Goal: Transaction & Acquisition: Purchase product/service

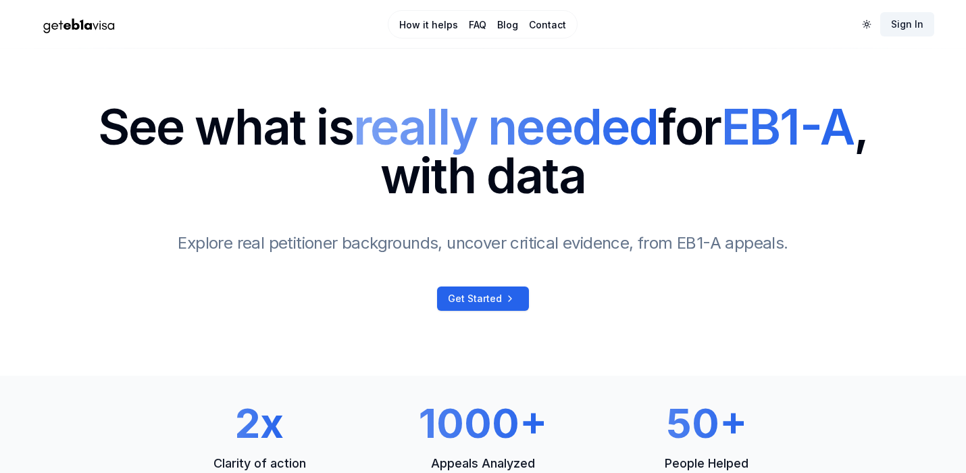
click at [905, 25] on link "Sign In" at bounding box center [907, 24] width 54 height 24
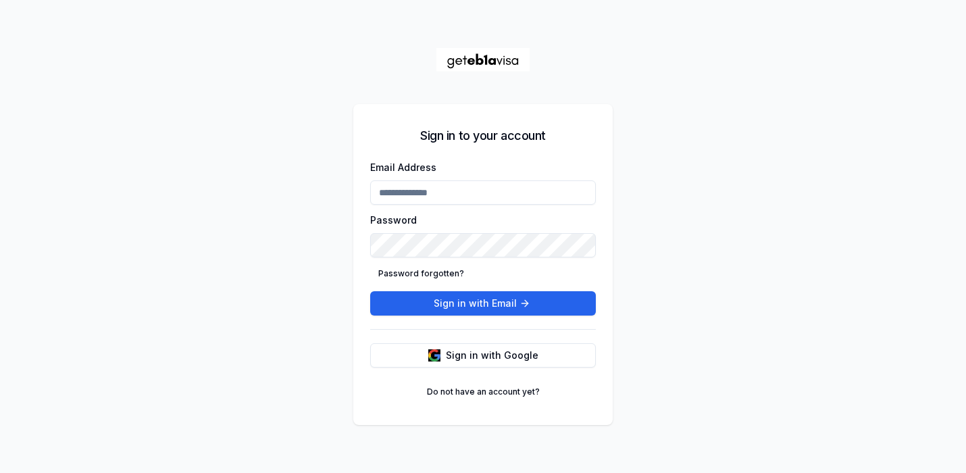
click at [440, 186] on input "Email Address" at bounding box center [483, 192] width 226 height 24
type input "**********"
click at [370, 291] on button "Sign in with Email" at bounding box center [483, 303] width 226 height 24
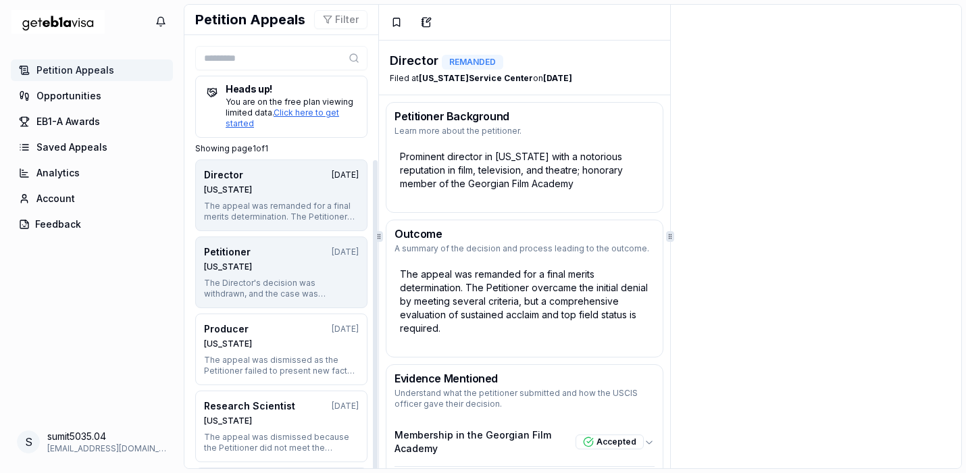
click at [241, 286] on div "The Director's decision was withdrawn, and the case was remanded for a new deci…" at bounding box center [281, 289] width 155 height 22
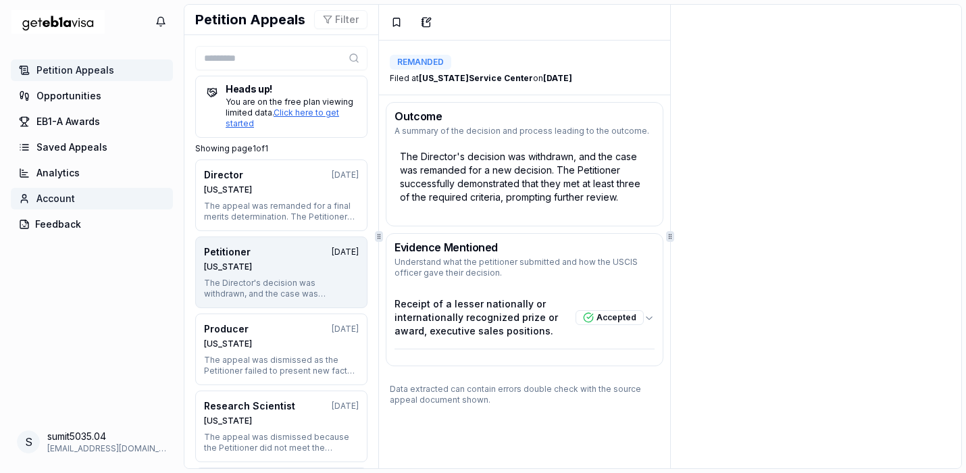
click at [57, 201] on span "Account" at bounding box center [55, 199] width 38 height 14
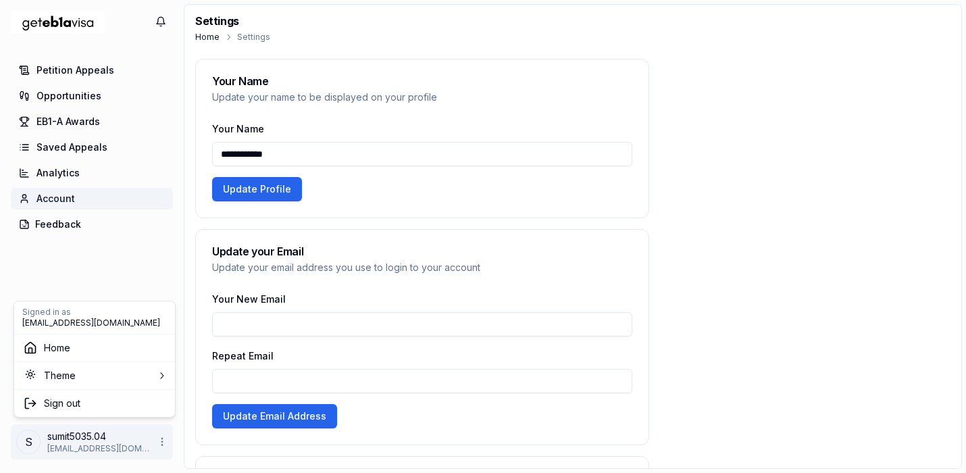
click at [65, 438] on html "**********" at bounding box center [483, 236] width 966 height 473
click at [61, 348] on span "Home" at bounding box center [57, 348] width 26 height 14
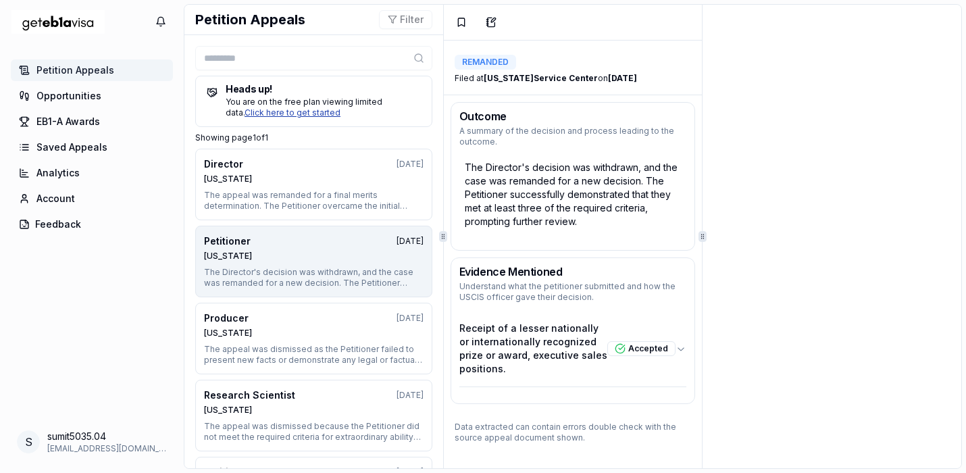
click at [340, 107] on link "Click here to get started" at bounding box center [292, 112] width 96 height 10
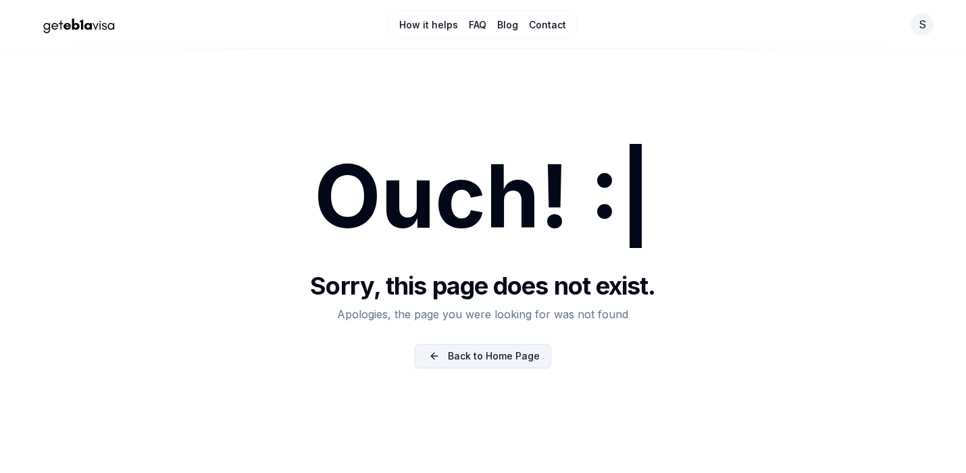
click at [493, 358] on link "Back to Home Page" at bounding box center [483, 356] width 136 height 24
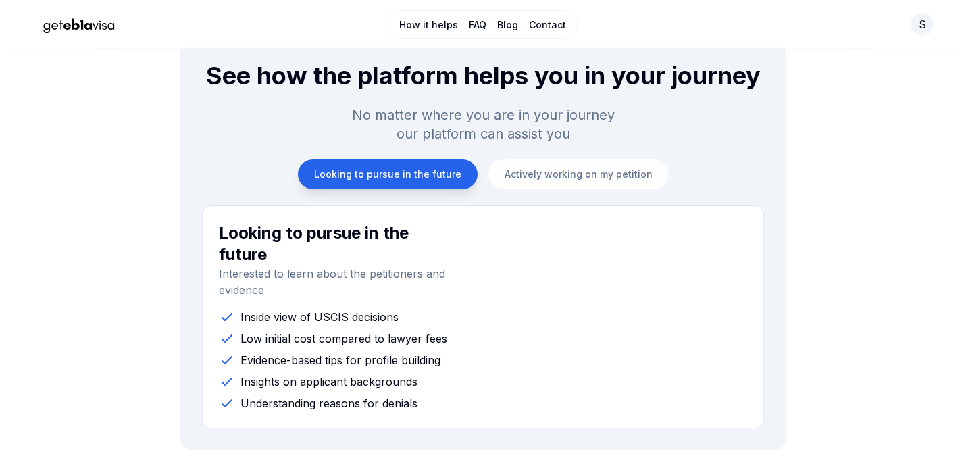
scroll to position [1198, 0]
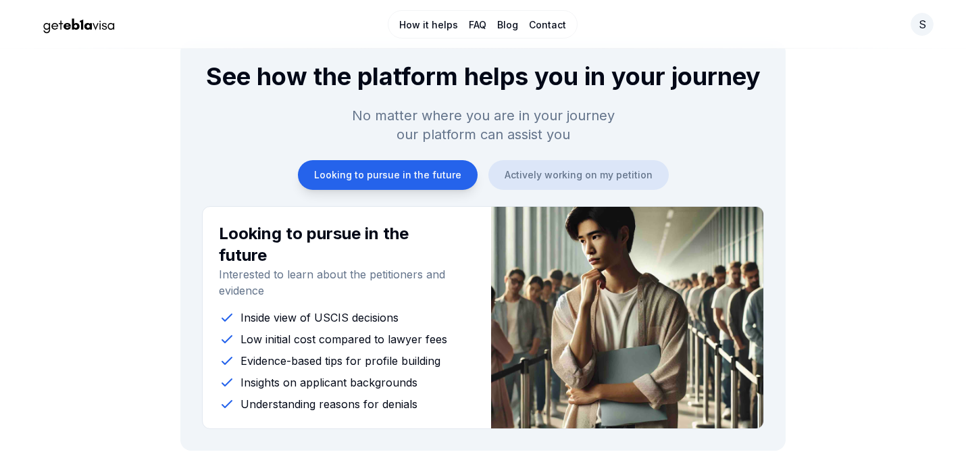
click at [558, 177] on button "Actively working on my petition" at bounding box center [578, 175] width 180 height 30
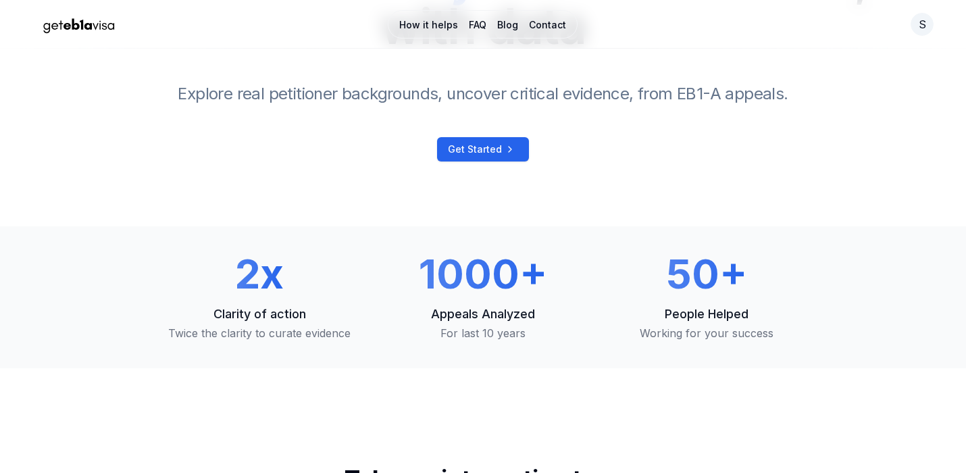
scroll to position [0, 0]
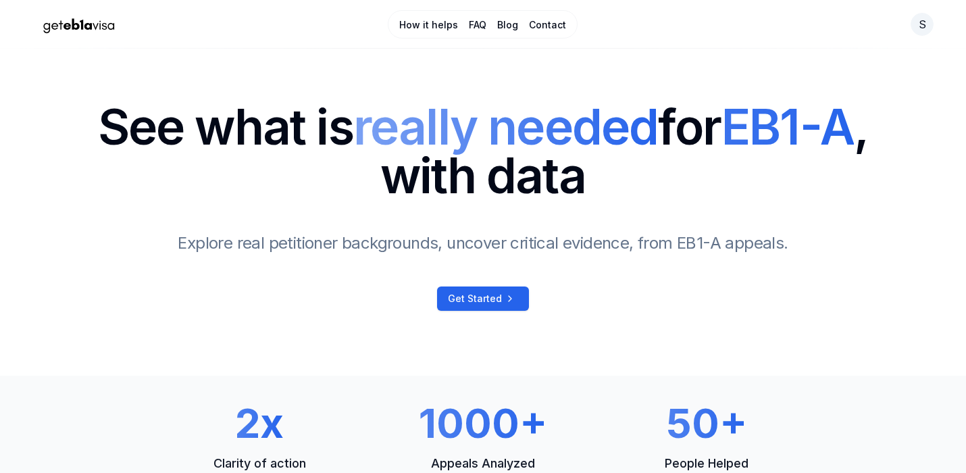
click at [427, 24] on link "How it helps" at bounding box center [428, 25] width 59 height 14
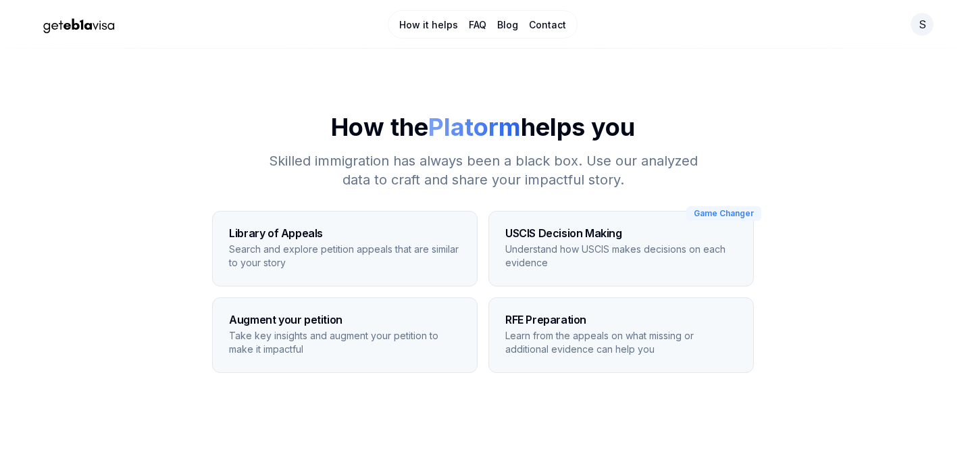
click at [473, 27] on link "FAQ" at bounding box center [478, 25] width 18 height 14
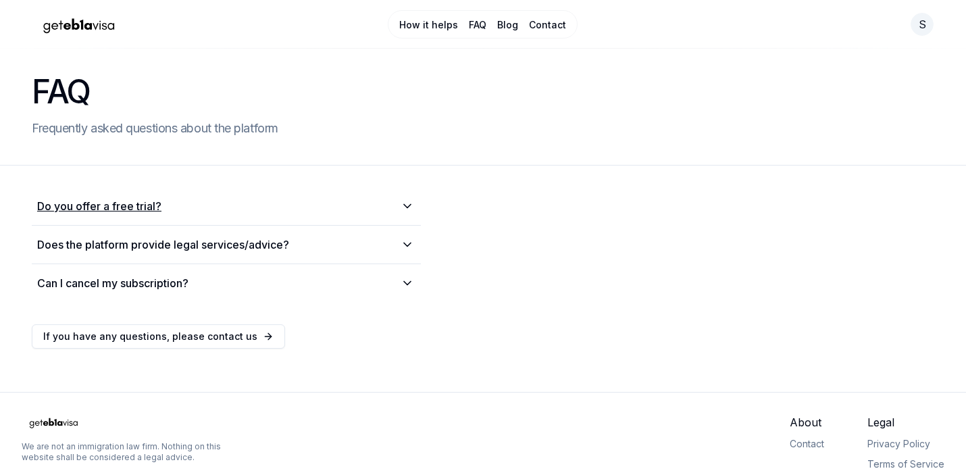
click at [402, 205] on icon at bounding box center [407, 206] width 16 height 14
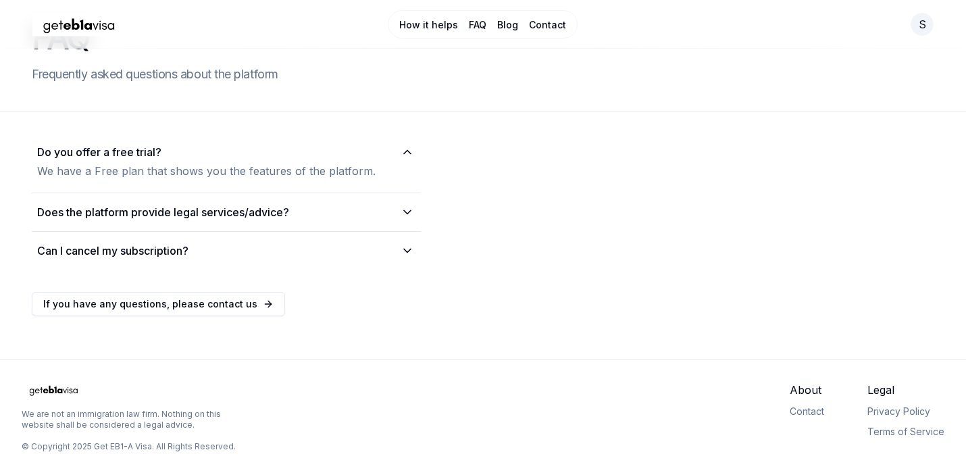
scroll to position [55, 0]
click at [340, 245] on summary "Can I cancel my subscription?" at bounding box center [226, 250] width 378 height 16
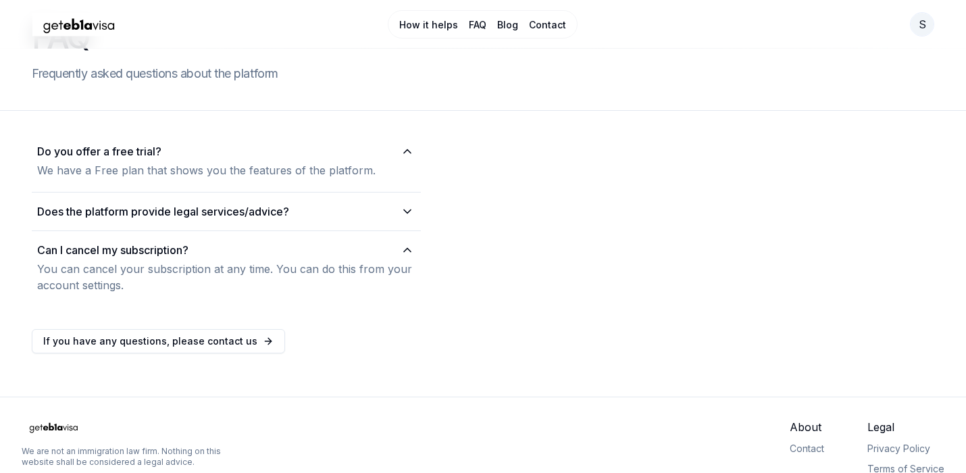
click at [922, 26] on html "How it helps FAQ Blog Contact s FAQ Frequently asked questions about the platfo…" at bounding box center [483, 227] width 966 height 565
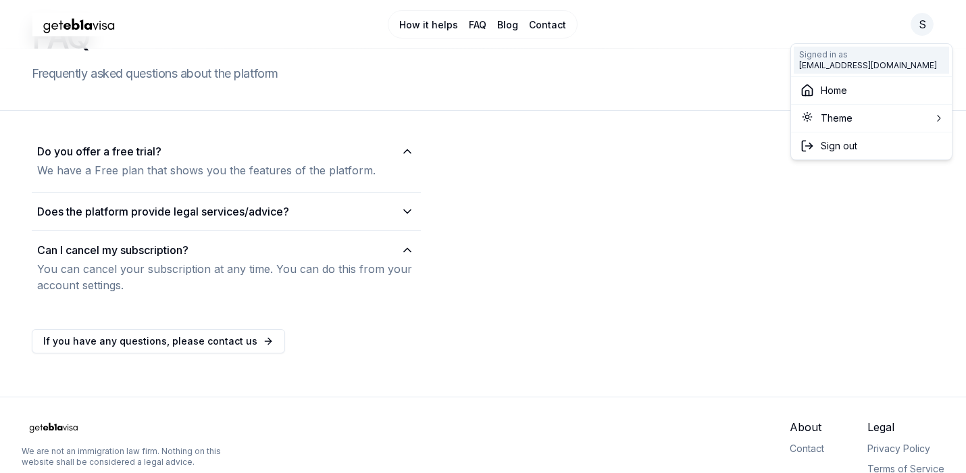
click at [853, 68] on span "sumit5035.04@gmail.com" at bounding box center [868, 65] width 138 height 11
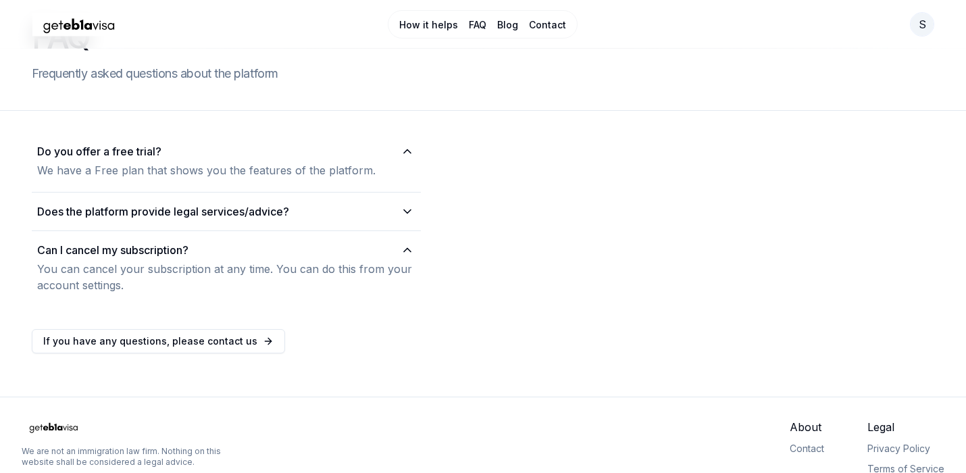
click at [915, 30] on html "How it helps FAQ Blog Contact s FAQ Frequently asked questions about the platfo…" at bounding box center [483, 227] width 966 height 565
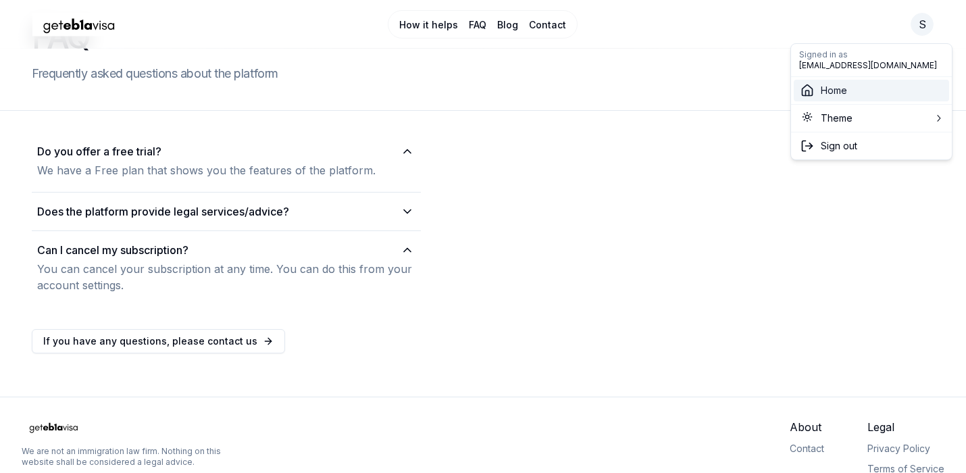
click at [831, 90] on span "Home" at bounding box center [833, 91] width 26 height 14
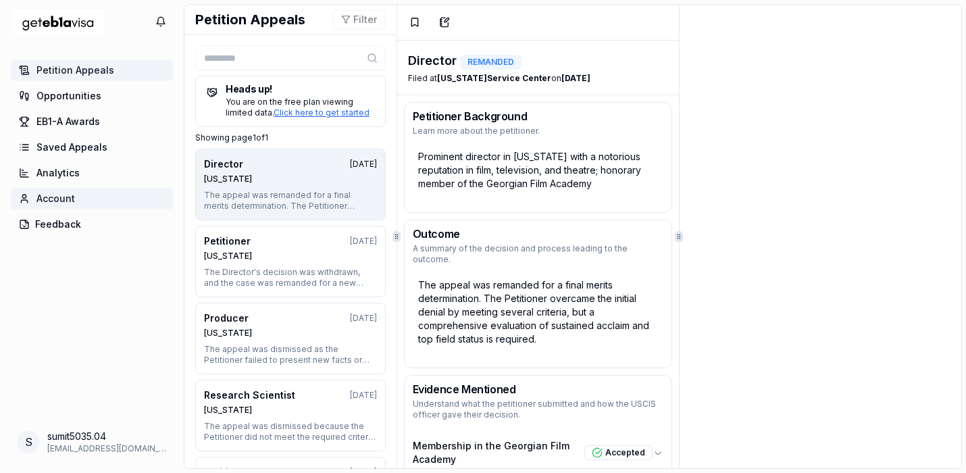
click at [54, 199] on span "Account" at bounding box center [55, 199] width 38 height 14
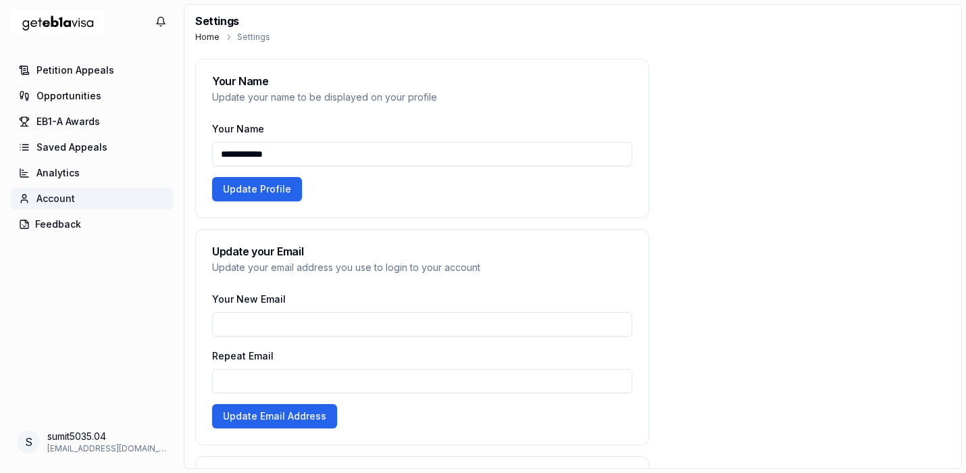
click at [253, 37] on li "Settings" at bounding box center [253, 37] width 33 height 11
click at [163, 23] on icon "button" at bounding box center [160, 22] width 11 height 16
click at [106, 350] on html "**********" at bounding box center [483, 236] width 966 height 473
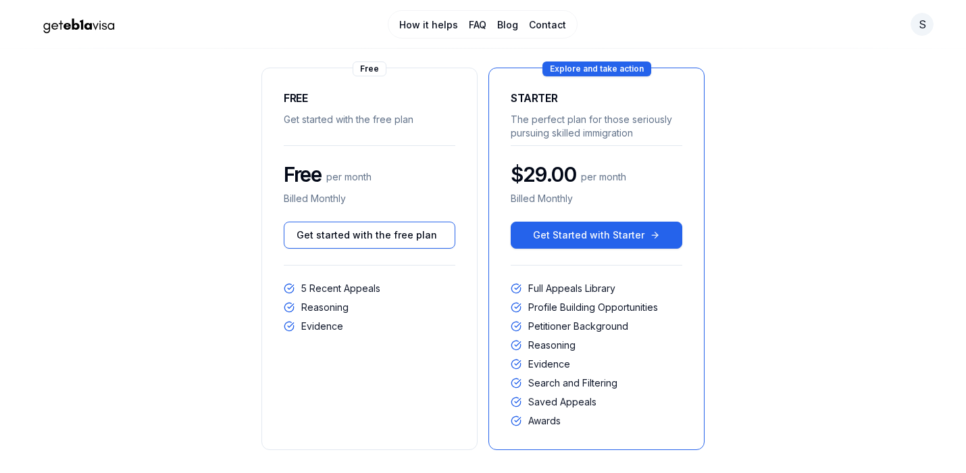
scroll to position [144, 0]
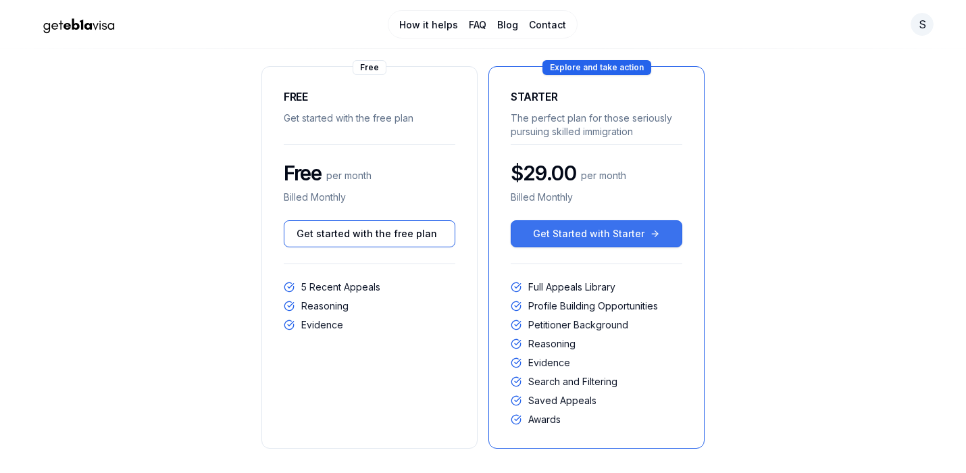
click at [626, 236] on span "Get Started with Starter" at bounding box center [588, 234] width 111 height 14
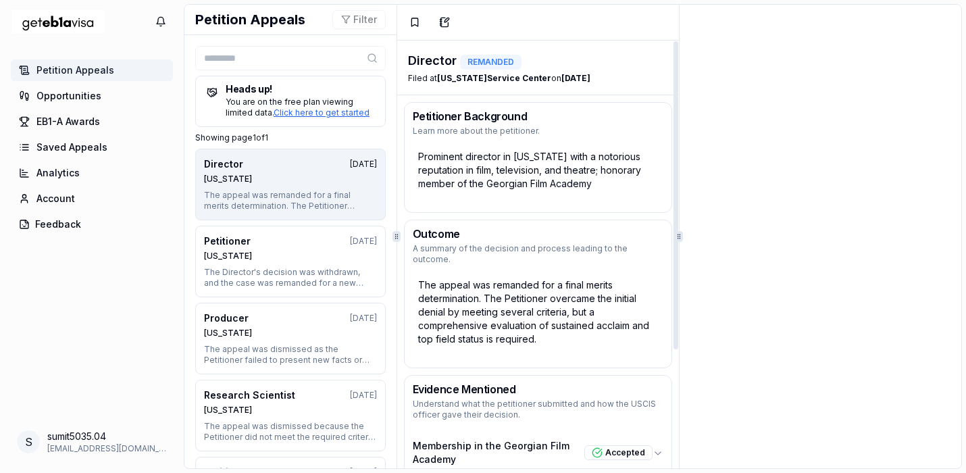
scroll to position [164, 0]
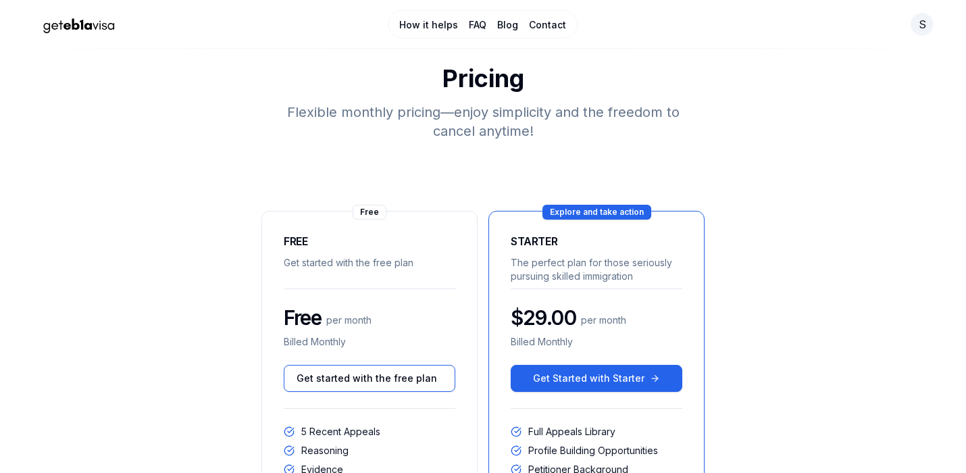
scroll to position [144, 0]
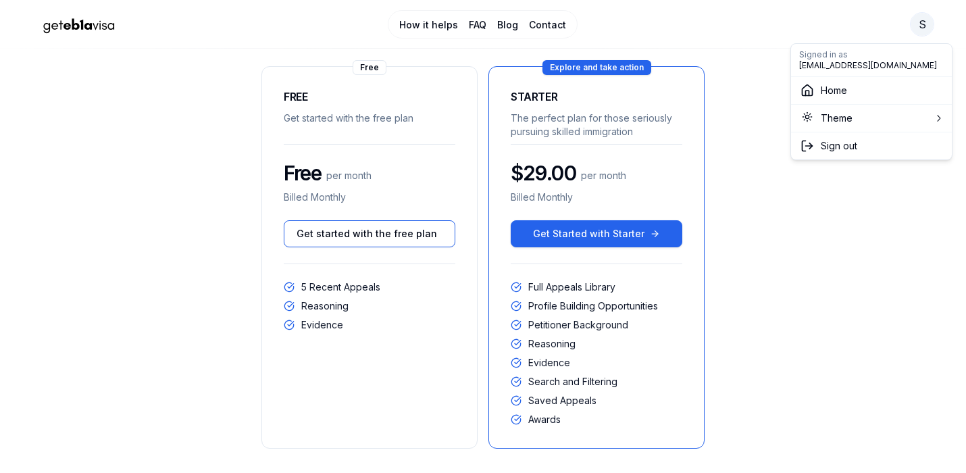
click at [928, 28] on html "How it helps FAQ Blog Contact s Pricing Flexible monthly pricing—enjoy simplici…" at bounding box center [483, 315] width 966 height 918
click at [859, 148] on span "Sign out" at bounding box center [871, 146] width 144 height 14
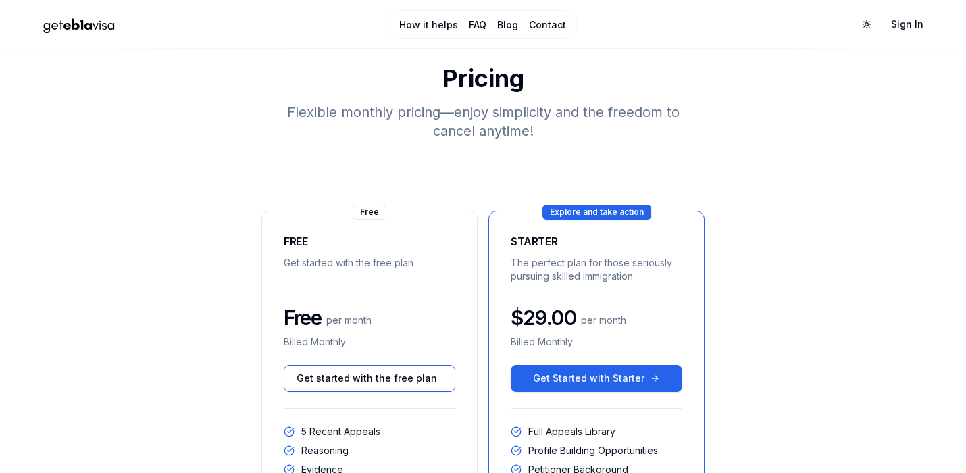
scroll to position [144, 0]
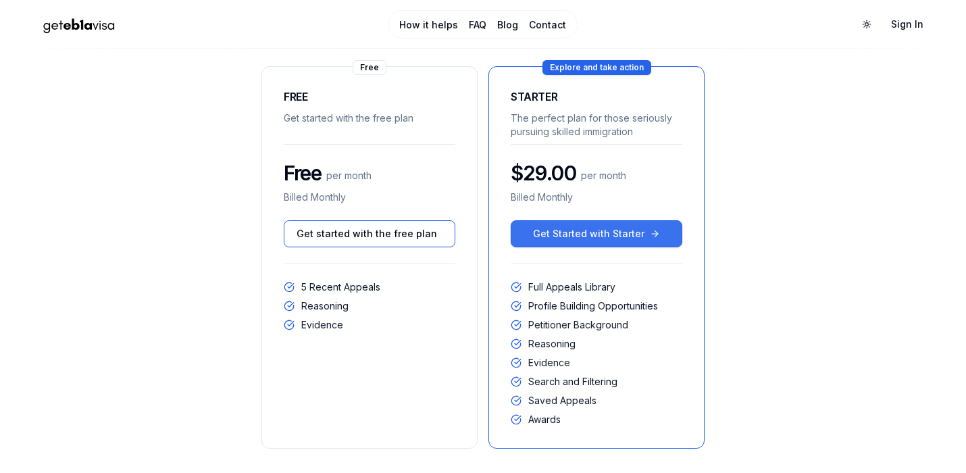
click at [605, 234] on span "Get Started with Starter" at bounding box center [588, 234] width 111 height 14
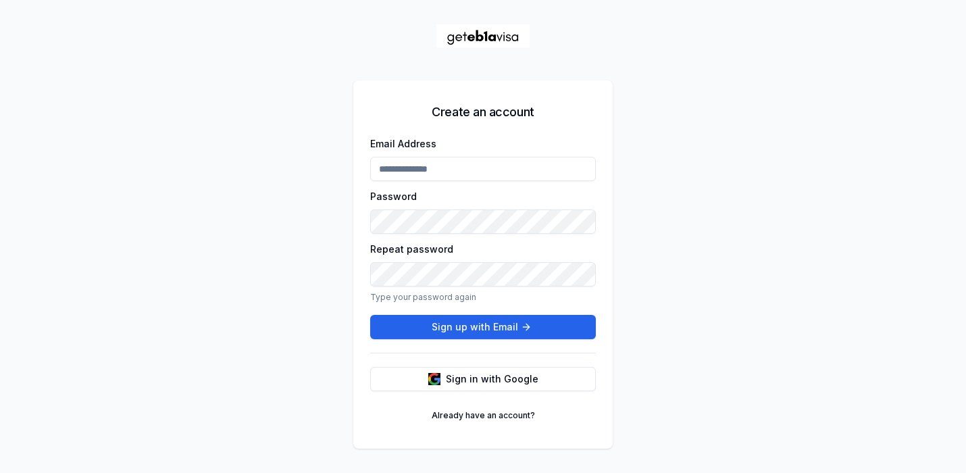
type input "**********"
click at [462, 419] on link "Already have an account?" at bounding box center [483, 415] width 120 height 22
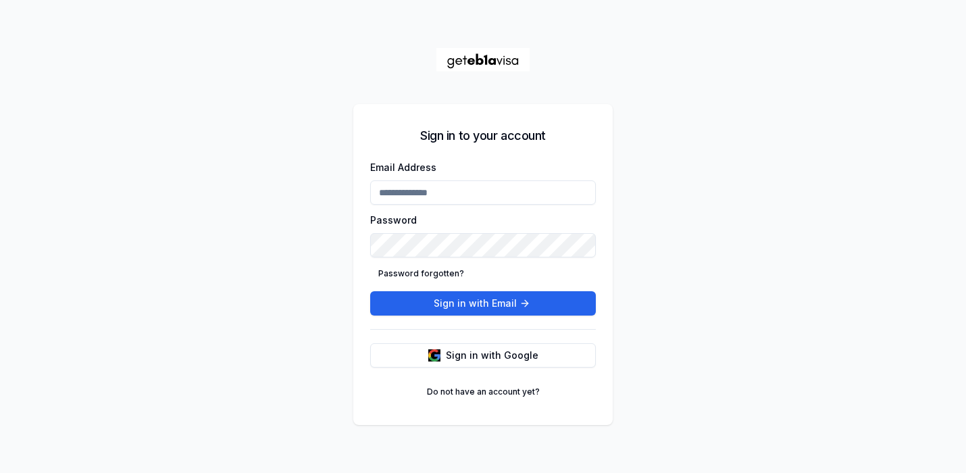
type input "**********"
click at [435, 191] on input "**********" at bounding box center [483, 192] width 226 height 24
click at [275, 284] on div "**********" at bounding box center [483, 236] width 966 height 473
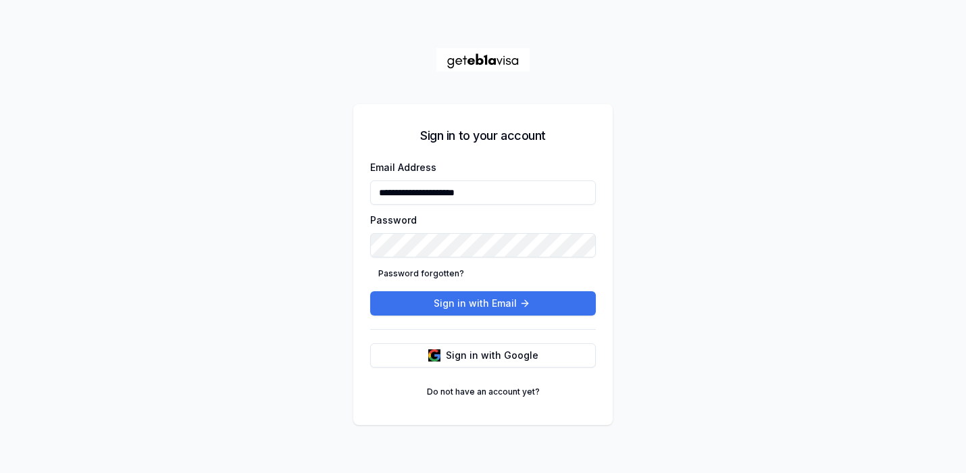
click at [498, 303] on button "Sign in with Email" at bounding box center [483, 303] width 226 height 24
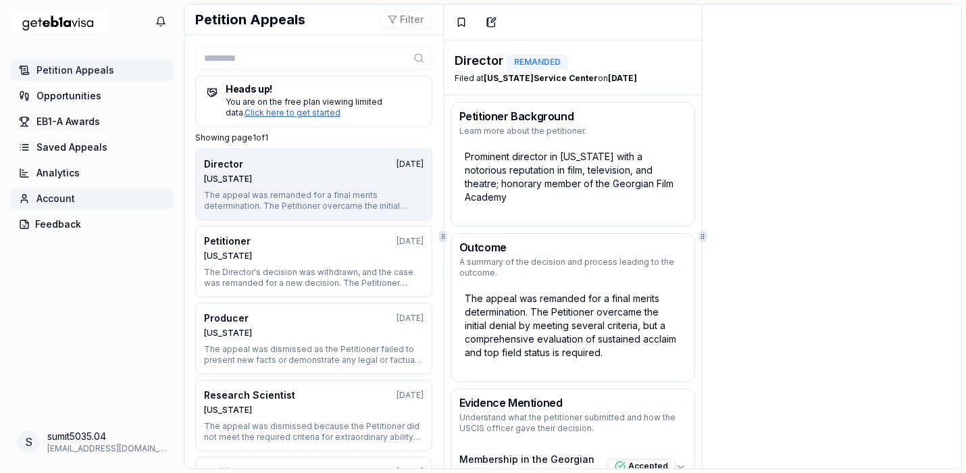
click at [57, 197] on span "Account" at bounding box center [55, 199] width 38 height 14
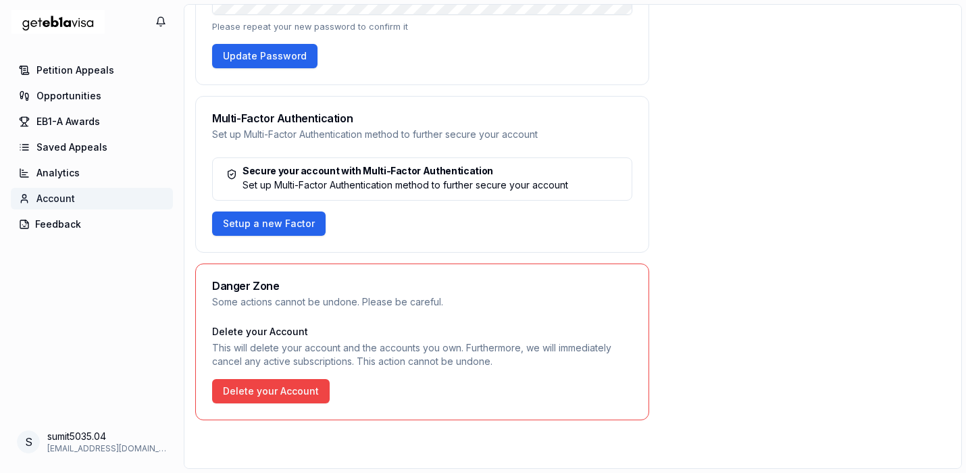
scroll to position [643, 0]
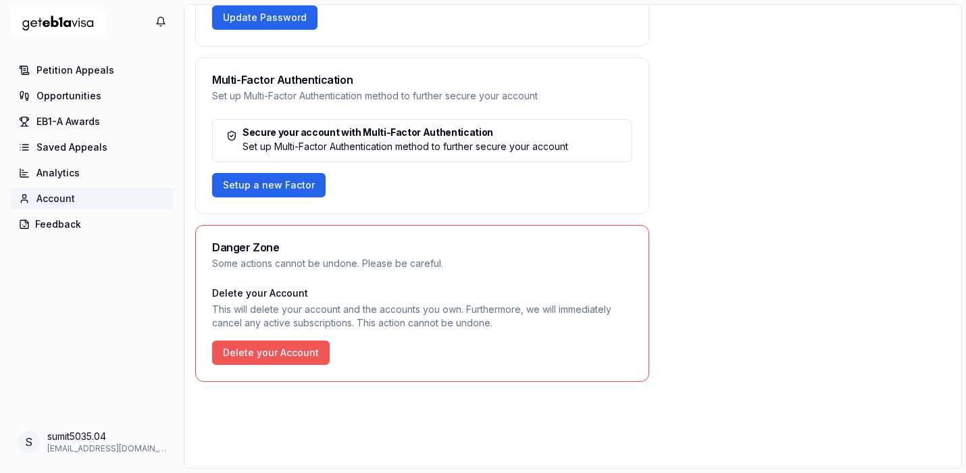
click at [260, 354] on button "Delete your Account" at bounding box center [270, 352] width 117 height 24
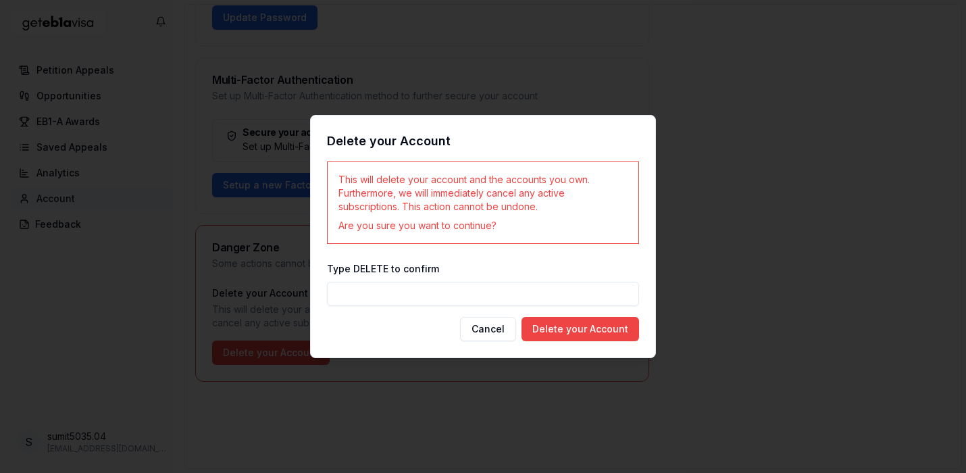
click at [479, 290] on input "Type DELETE to confirm" at bounding box center [483, 294] width 312 height 24
type input "******"
click at [591, 325] on button "Delete your Account" at bounding box center [579, 329] width 117 height 24
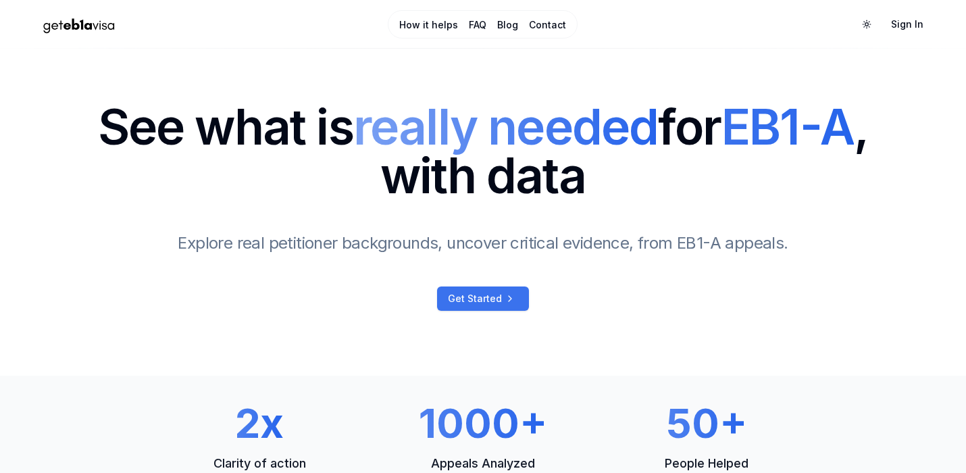
click at [475, 290] on link "Get Started" at bounding box center [483, 298] width 92 height 24
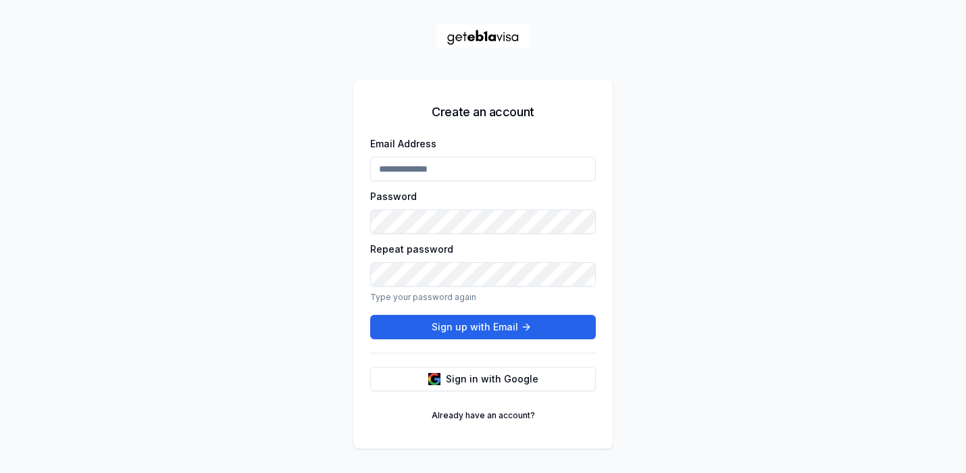
type input "**********"
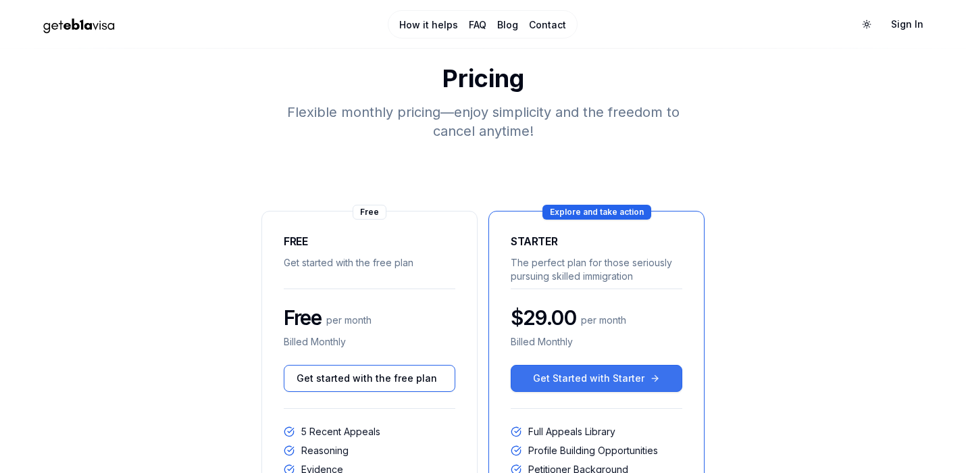
click at [639, 381] on button "Get Started with Starter" at bounding box center [595, 378] width 171 height 27
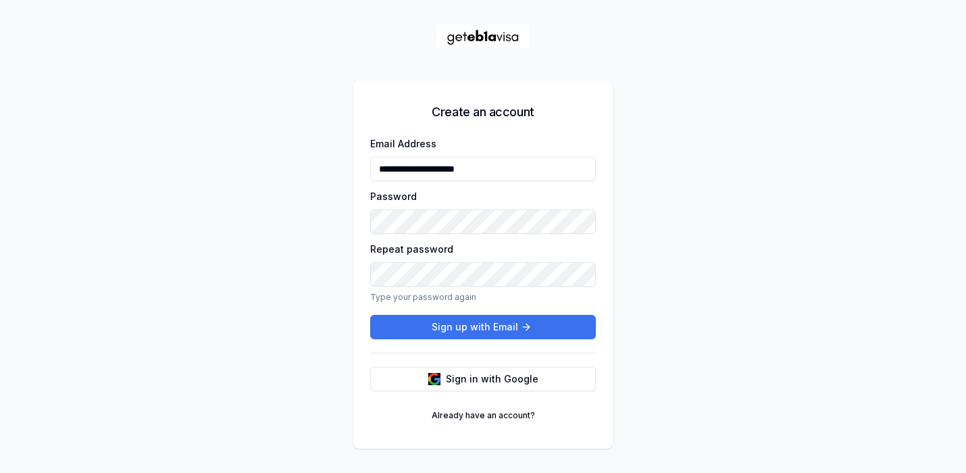
click at [463, 329] on button "Sign up with Email" at bounding box center [483, 327] width 226 height 24
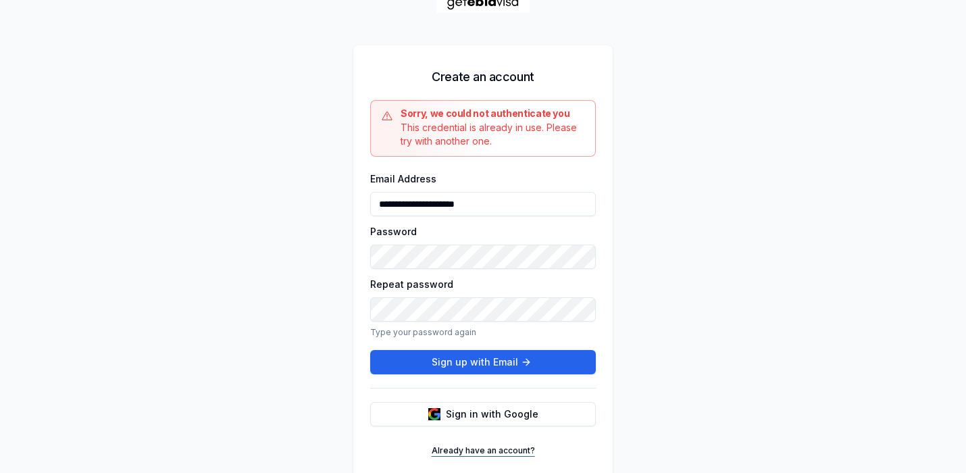
click at [483, 448] on link "Already have an account?" at bounding box center [483, 451] width 120 height 22
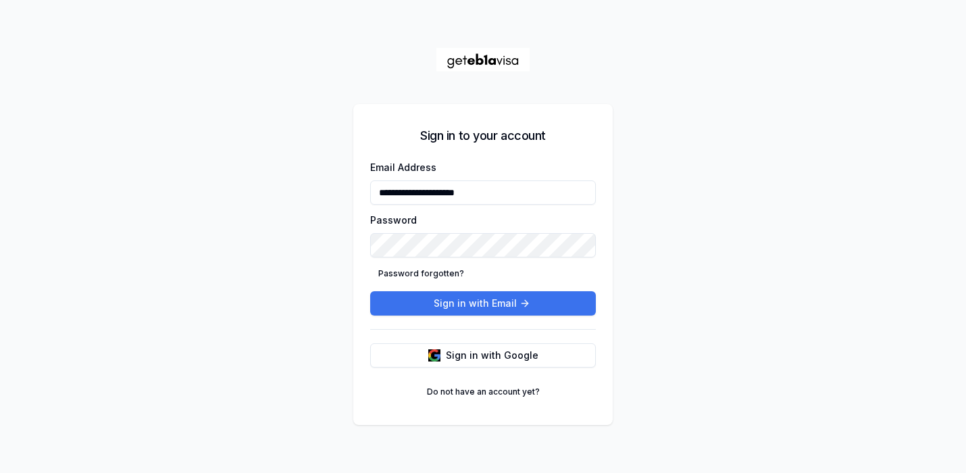
click at [499, 301] on button "Sign in with Email" at bounding box center [483, 303] width 226 height 24
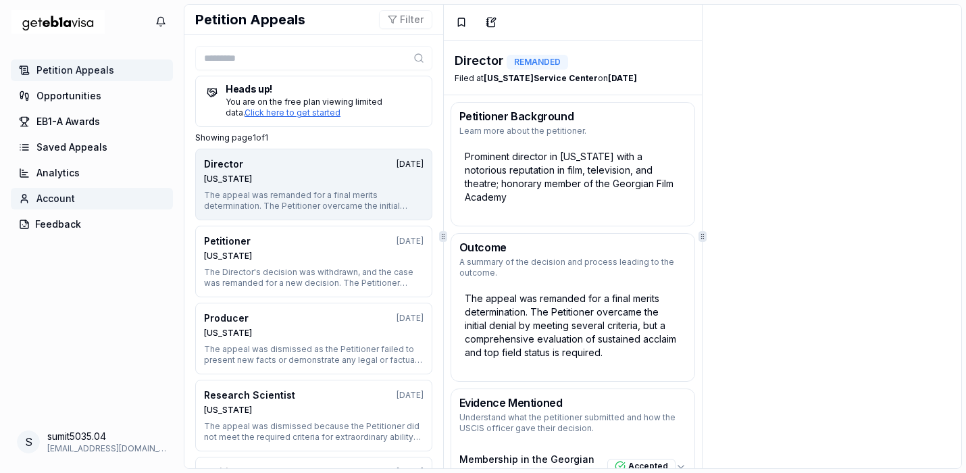
click at [63, 199] on span "Account" at bounding box center [55, 199] width 38 height 14
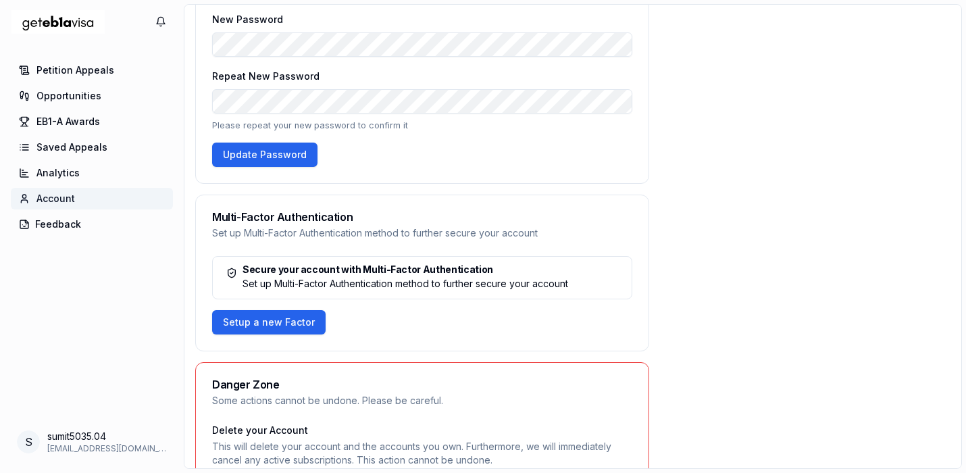
scroll to position [487, 0]
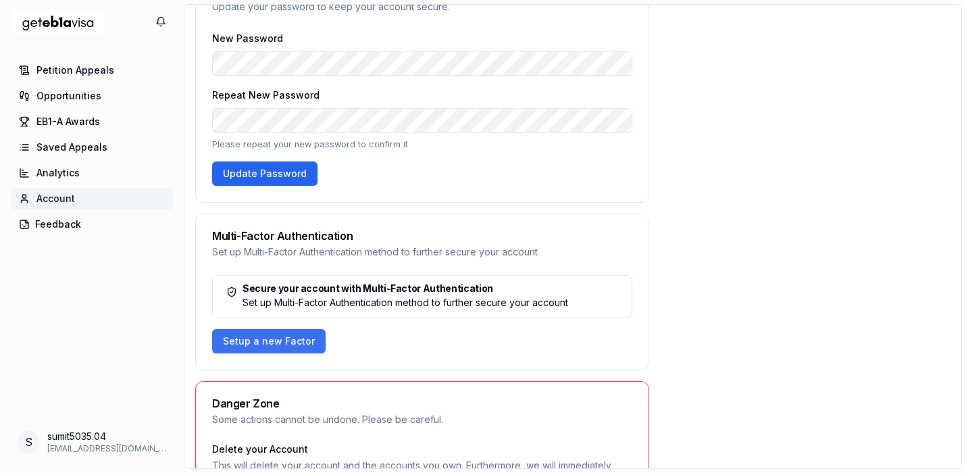
click at [265, 337] on button "Setup a new Factor" at bounding box center [268, 341] width 113 height 24
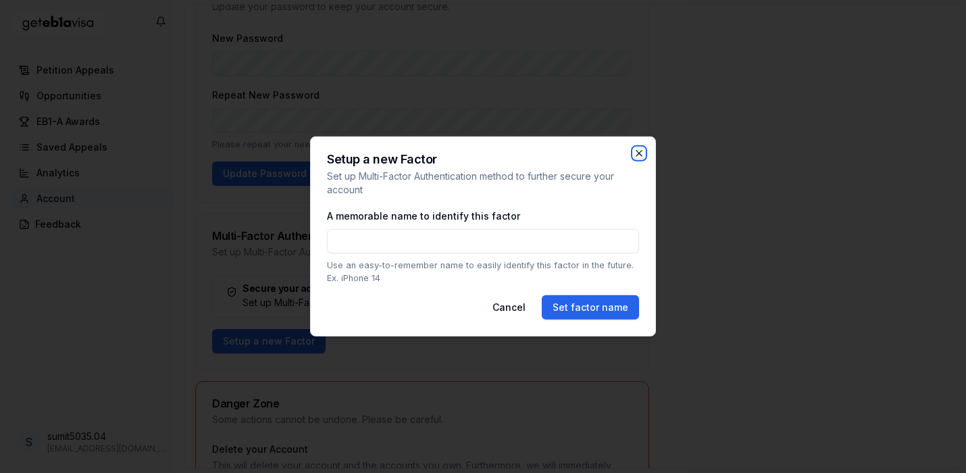
click at [638, 151] on icon "button" at bounding box center [638, 153] width 11 height 11
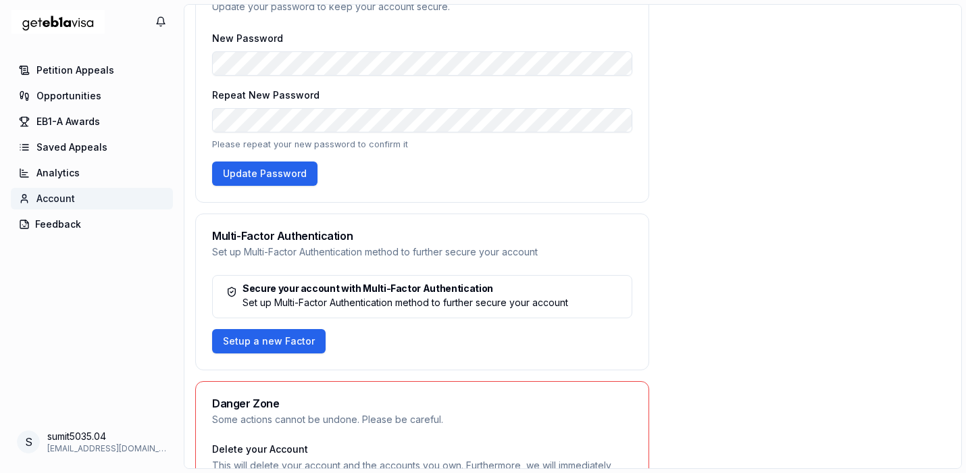
scroll to position [0, 0]
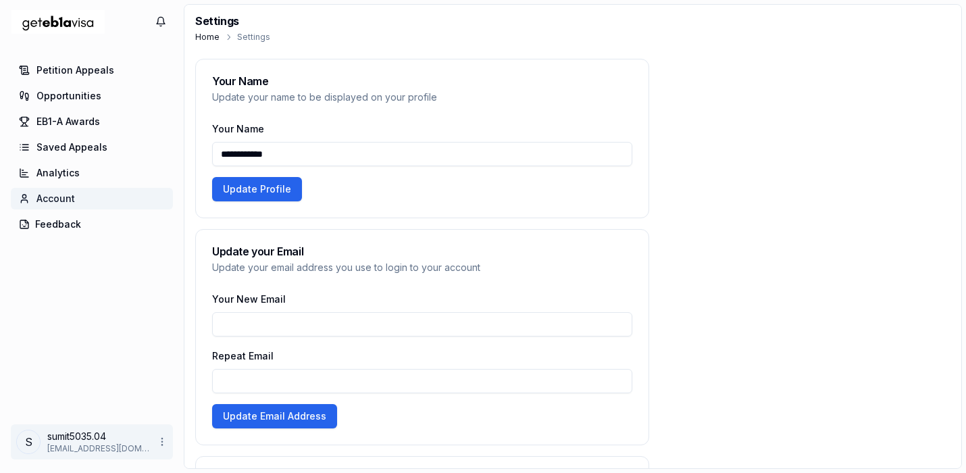
click at [74, 434] on html "**********" at bounding box center [483, 236] width 966 height 473
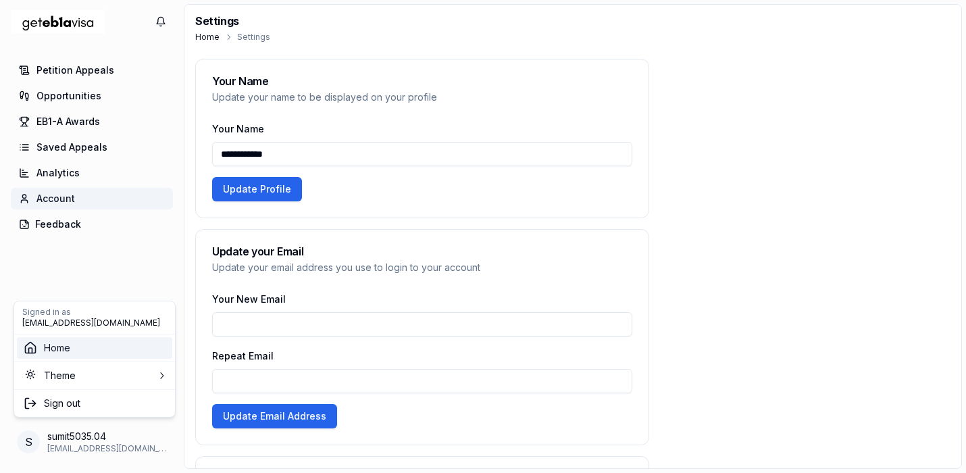
click at [77, 350] on link "Home" at bounding box center [94, 348] width 155 height 22
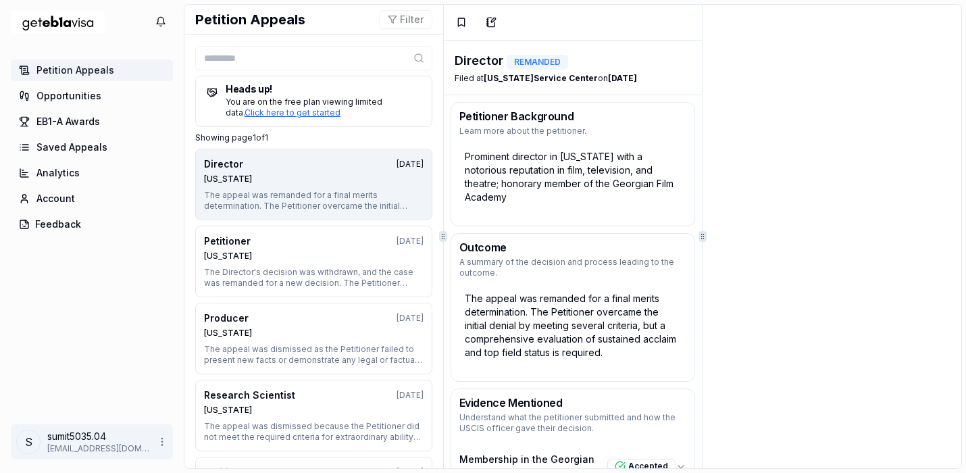
click at [84, 438] on html "0 Petition Appeals Opportunities EB1-A Awards Saved Appeals Analytics Account F…" at bounding box center [483, 236] width 966 height 473
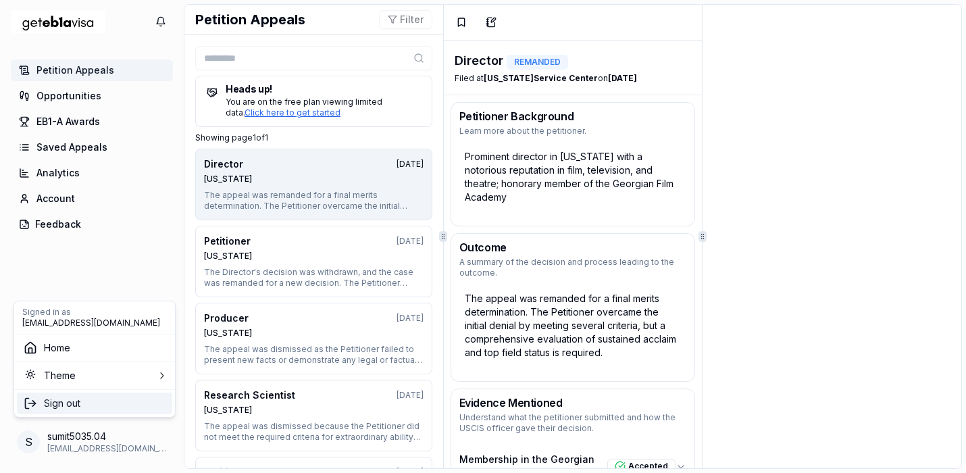
click at [83, 401] on span "Sign out" at bounding box center [94, 403] width 144 height 14
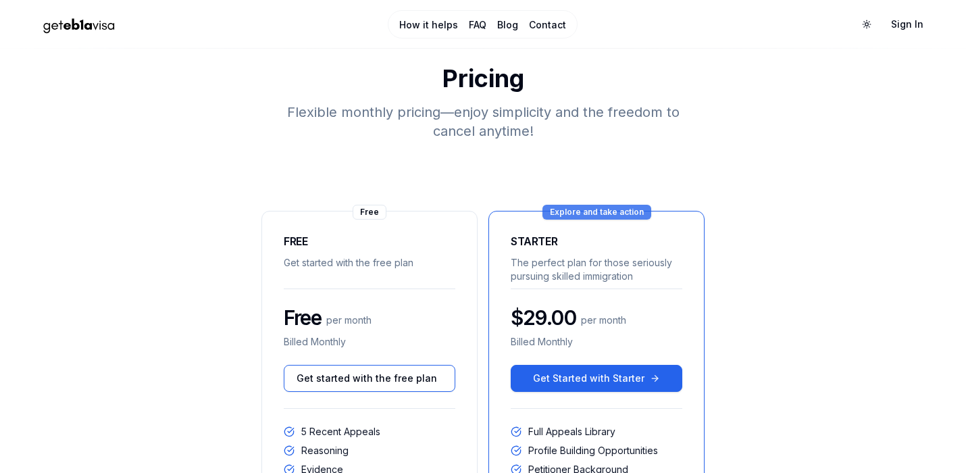
click at [575, 213] on span "Explore and take action" at bounding box center [597, 212] width 94 height 11
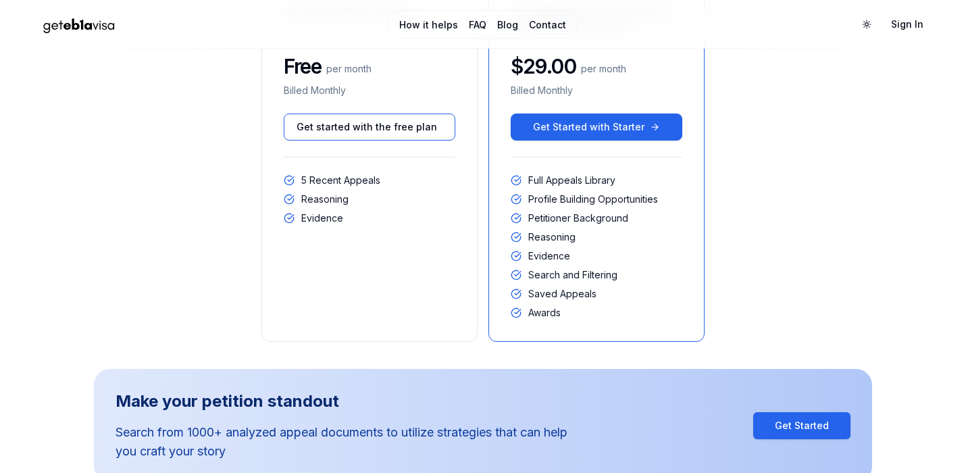
scroll to position [243, 0]
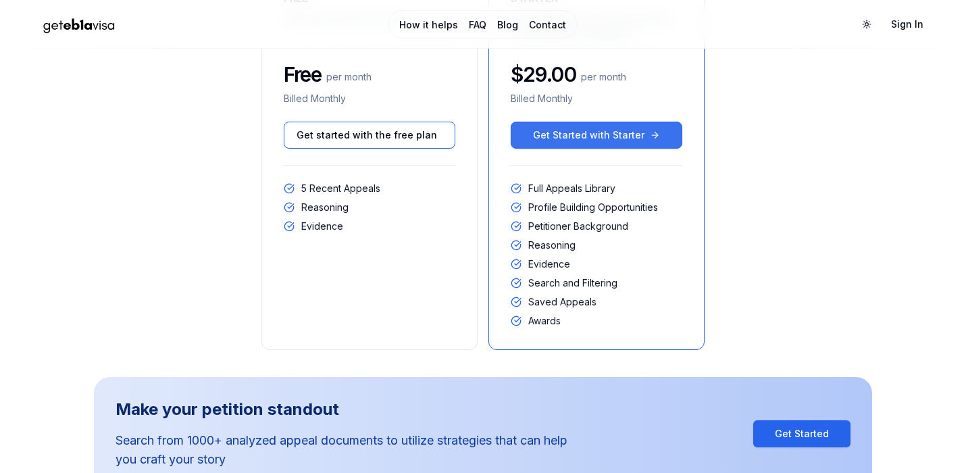
click at [616, 133] on span "Get Started with Starter" at bounding box center [588, 135] width 111 height 14
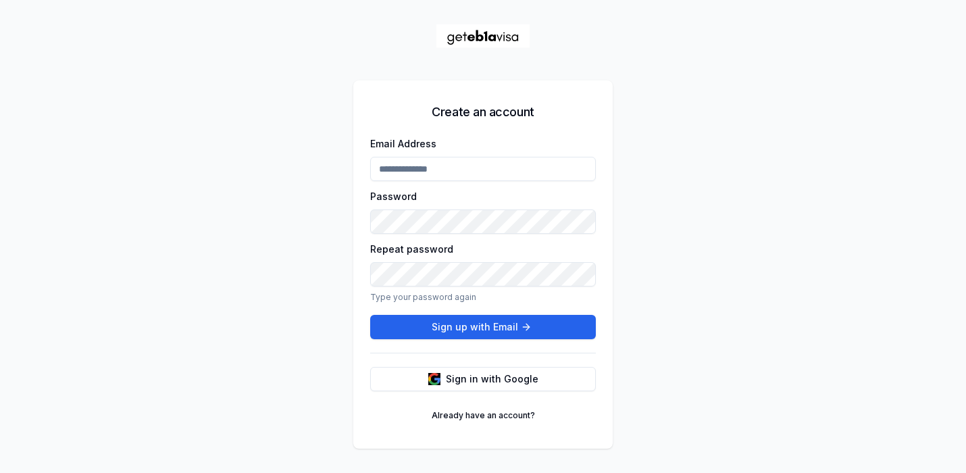
type input "**********"
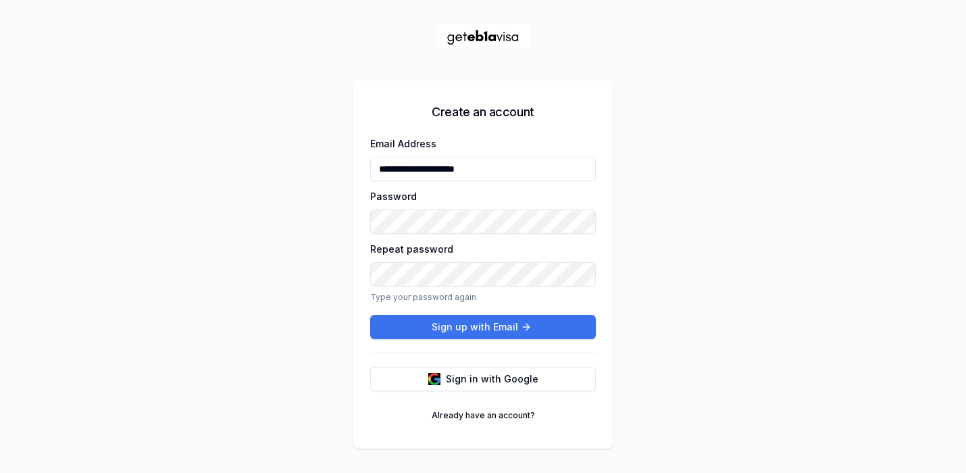
click at [461, 327] on button "Sign up with Email" at bounding box center [483, 327] width 226 height 24
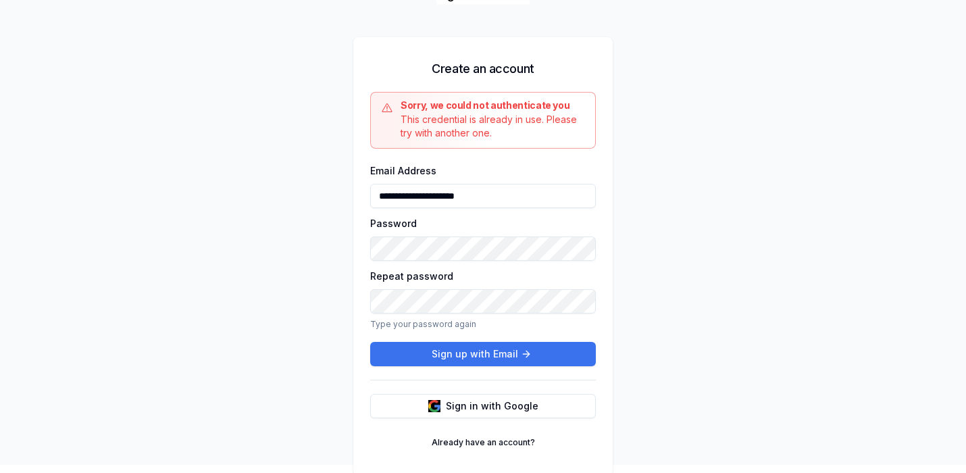
scroll to position [7, 0]
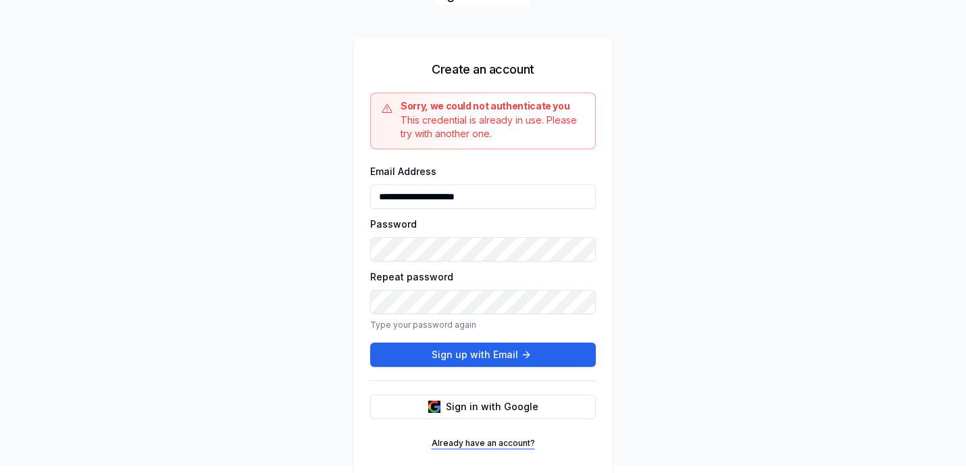
click at [483, 443] on link "Already have an account?" at bounding box center [483, 443] width 120 height 22
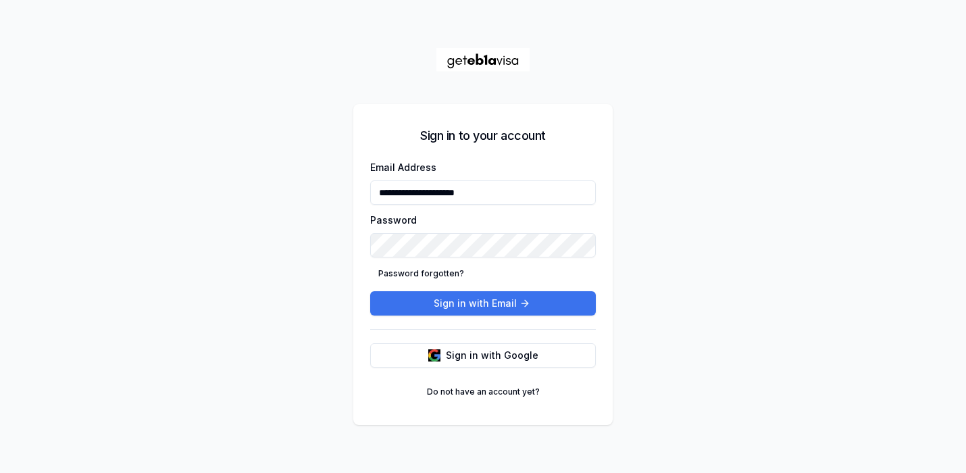
click at [483, 303] on button "Sign in with Email" at bounding box center [483, 303] width 226 height 24
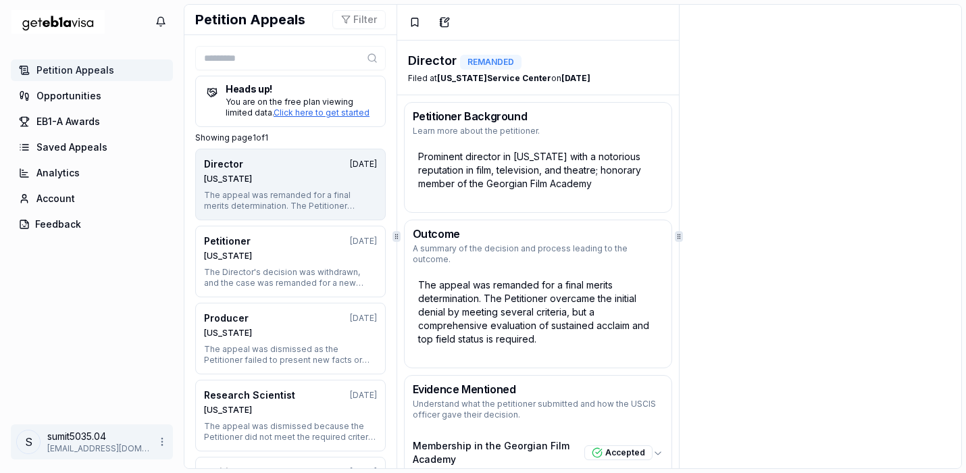
click at [90, 433] on html "0 Petition Appeals Opportunities EB1-A Awards Saved Appeals Analytics Account F…" at bounding box center [483, 236] width 966 height 473
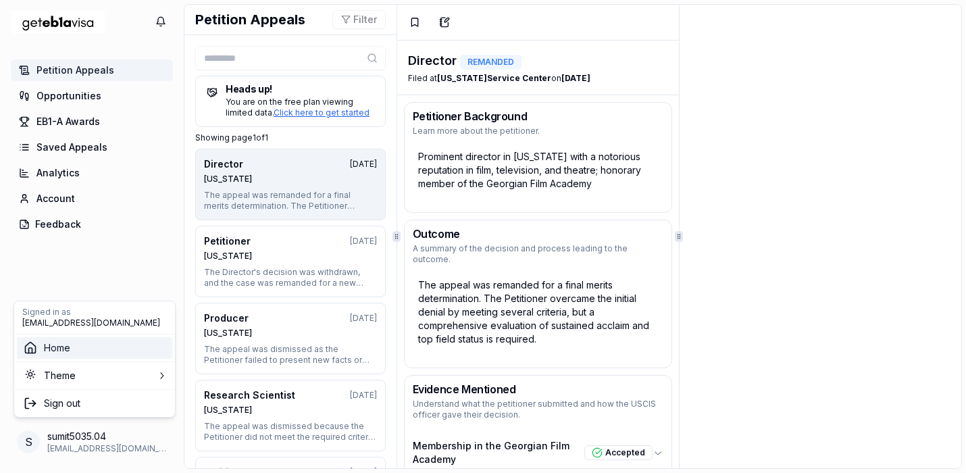
click at [53, 346] on span "Home" at bounding box center [57, 348] width 26 height 14
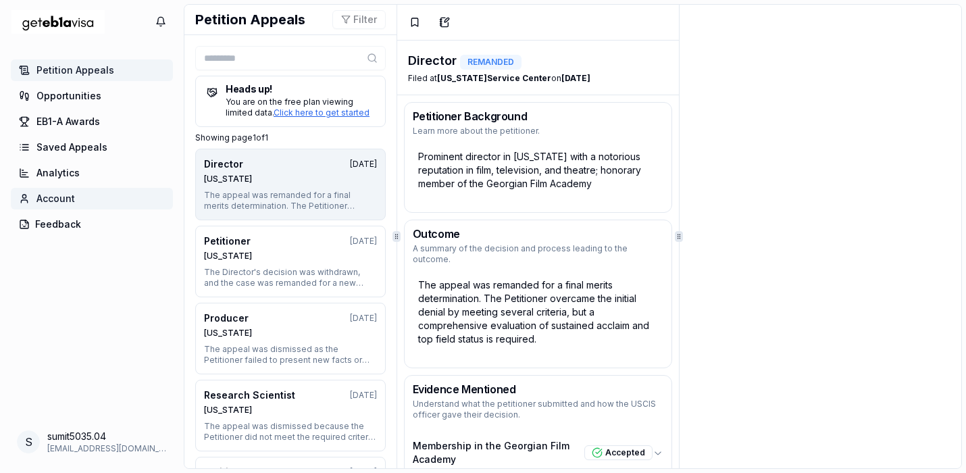
click at [59, 196] on span "Account" at bounding box center [55, 199] width 38 height 14
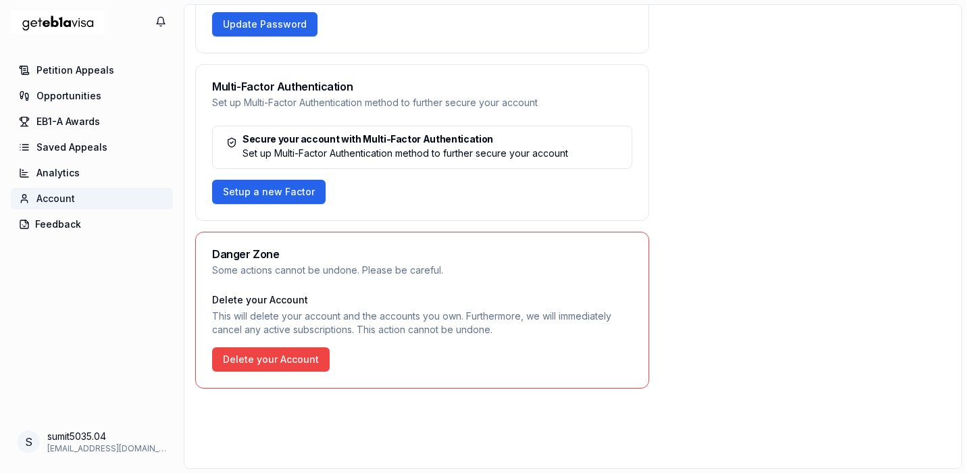
scroll to position [643, 0]
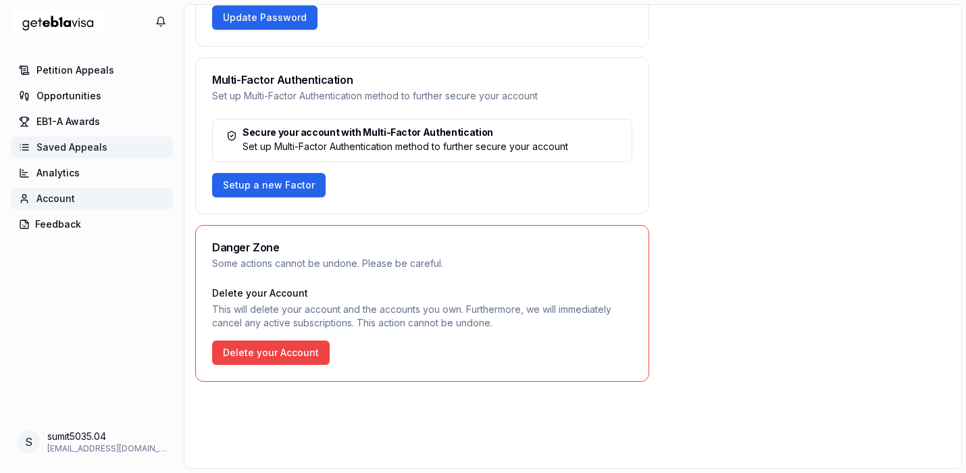
click at [71, 147] on span "Saved Appeals" at bounding box center [71, 147] width 71 height 14
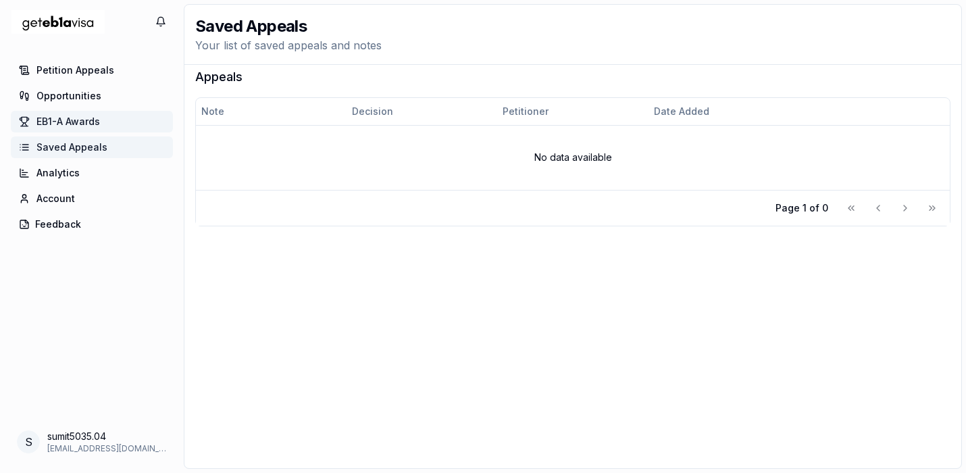
click at [69, 118] on span "EB1-A Awards" at bounding box center [67, 122] width 63 height 14
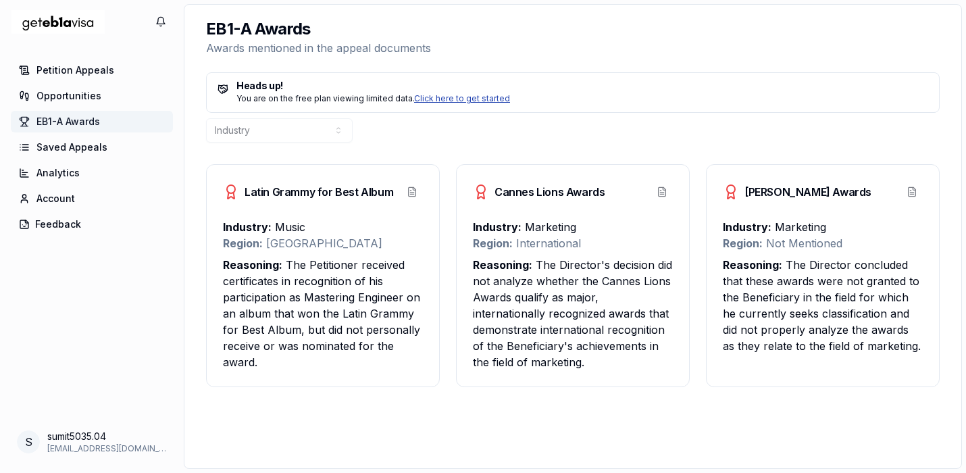
click at [448, 99] on link "Click here to get started" at bounding box center [462, 98] width 96 height 10
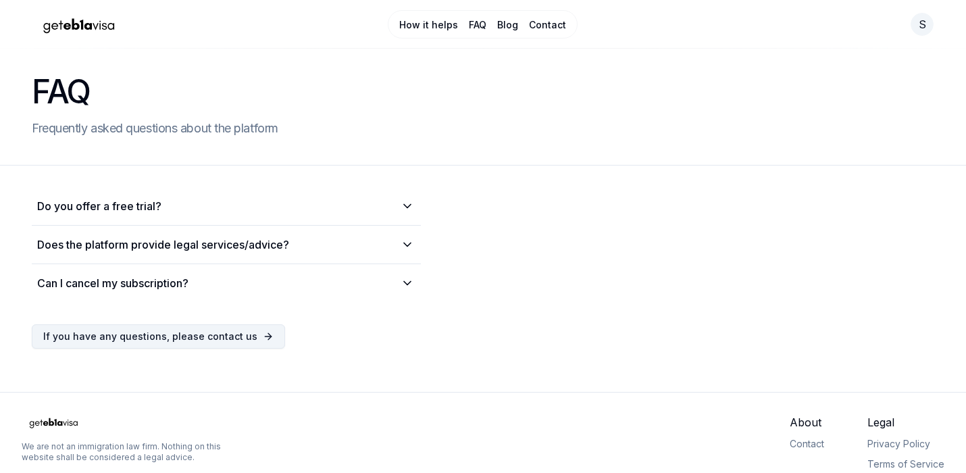
click at [230, 340] on span "If you have any questions, please contact us" at bounding box center [150, 336] width 214 height 14
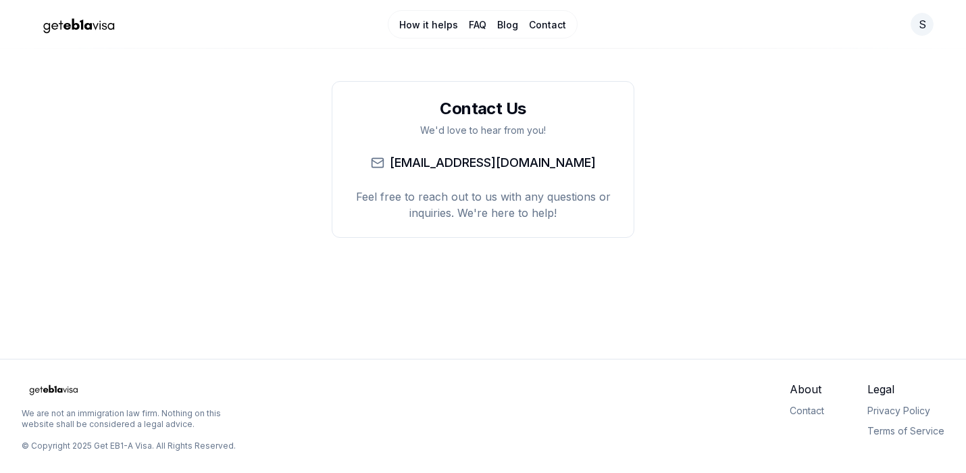
click at [544, 23] on link "Contact" at bounding box center [547, 25] width 37 height 14
click at [508, 27] on link "Blog" at bounding box center [507, 25] width 21 height 14
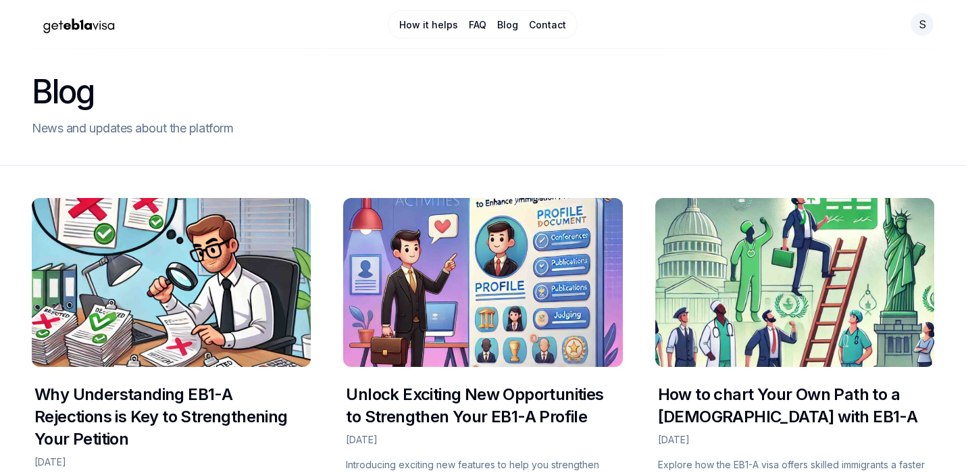
click at [477, 26] on link "FAQ" at bounding box center [478, 25] width 18 height 14
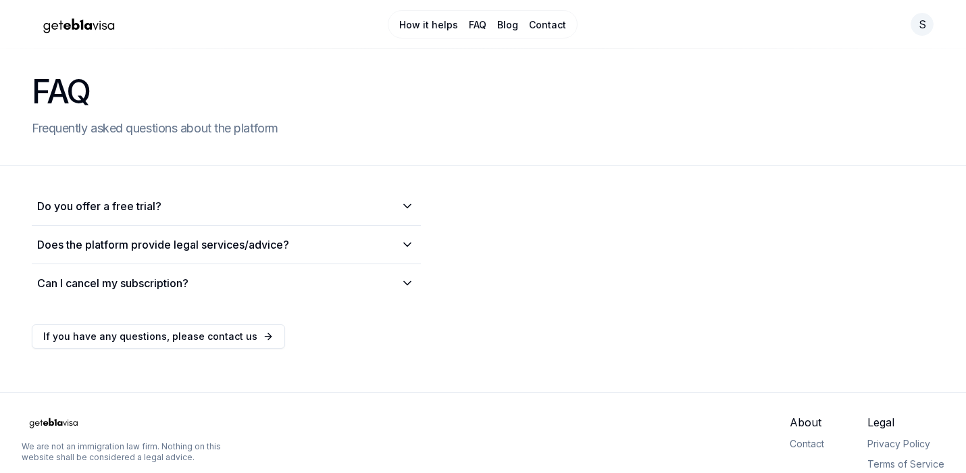
click at [426, 27] on link "How it helps" at bounding box center [428, 25] width 59 height 14
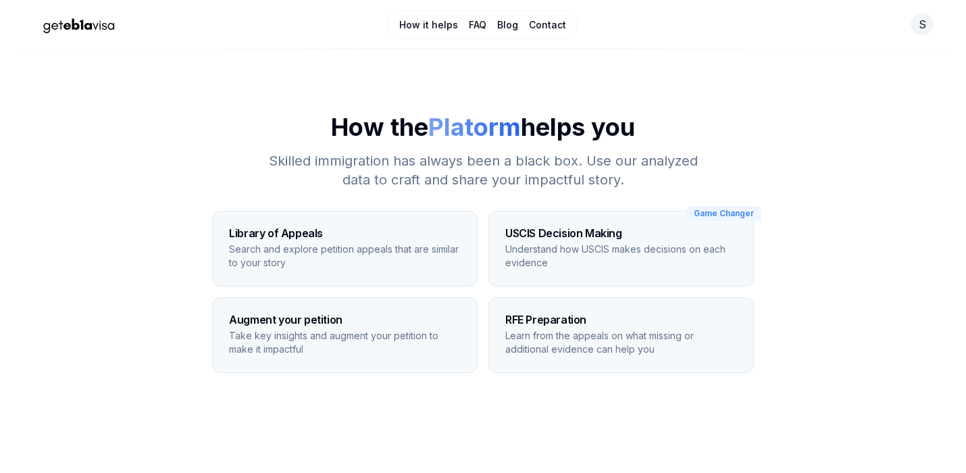
click at [276, 244] on p "Search and explore petition appeals that are similar to your story" at bounding box center [345, 255] width 232 height 27
click at [645, 235] on h3 "USCIS Decision Making" at bounding box center [621, 233] width 232 height 11
click at [649, 235] on h3 "USCIS Decision Making" at bounding box center [621, 233] width 232 height 11
click at [547, 18] on link "Contact" at bounding box center [547, 25] width 37 height 14
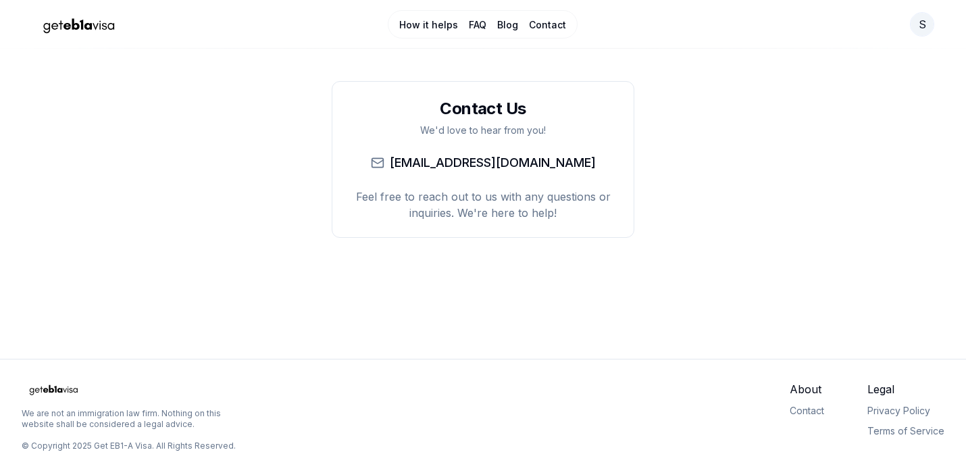
click at [917, 24] on html "How it helps FAQ Blog Contact s Contact Us We'd love to hear from you! team@get…" at bounding box center [483, 236] width 966 height 473
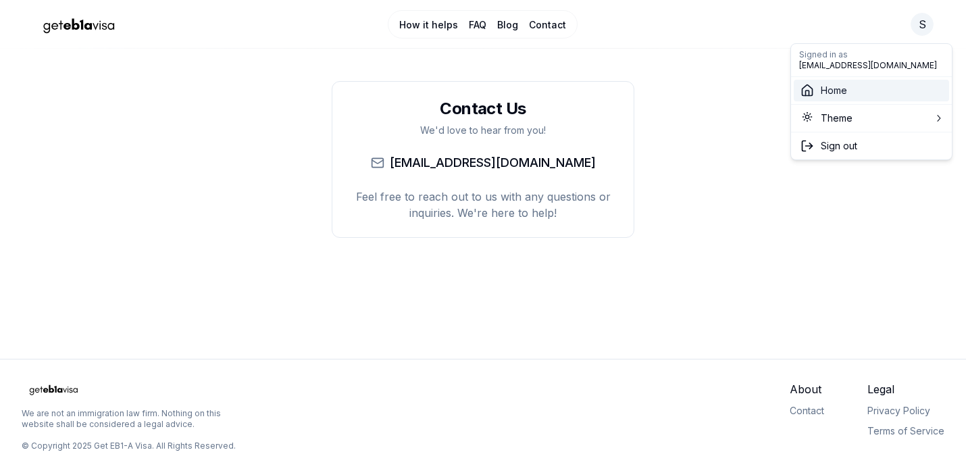
click at [837, 89] on span "Home" at bounding box center [833, 91] width 26 height 14
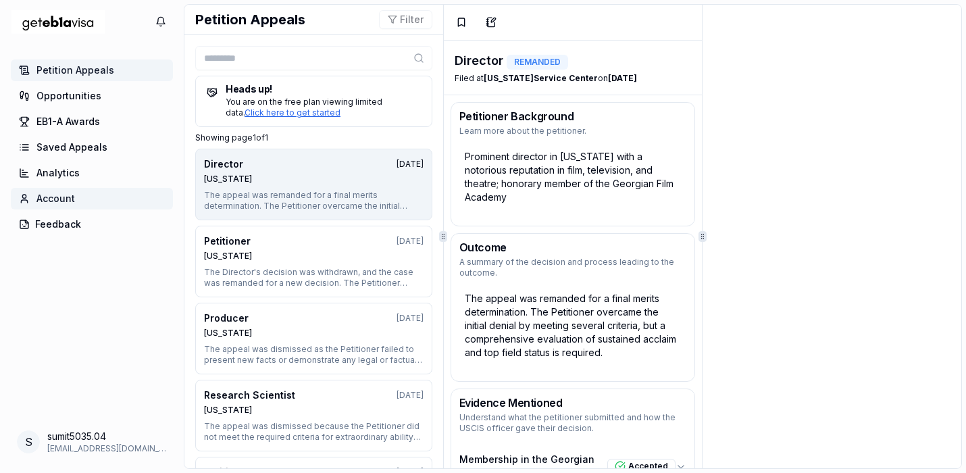
click at [61, 196] on span "Account" at bounding box center [55, 199] width 38 height 14
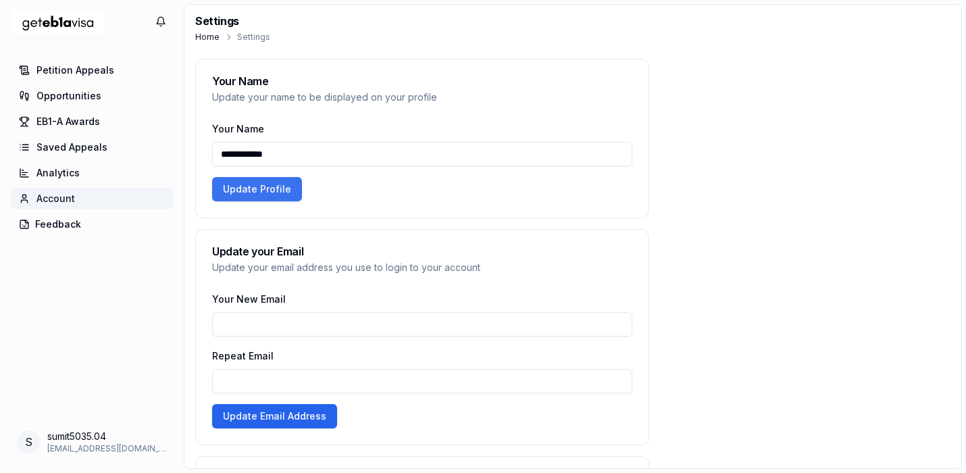
click at [260, 178] on button "Update Profile" at bounding box center [257, 189] width 90 height 24
click at [264, 191] on button "Update Profile" at bounding box center [257, 189] width 90 height 24
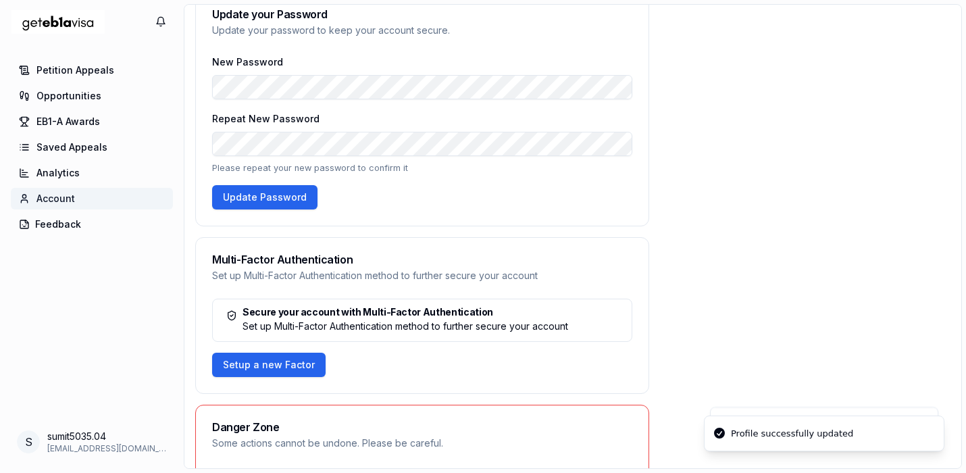
scroll to position [479, 0]
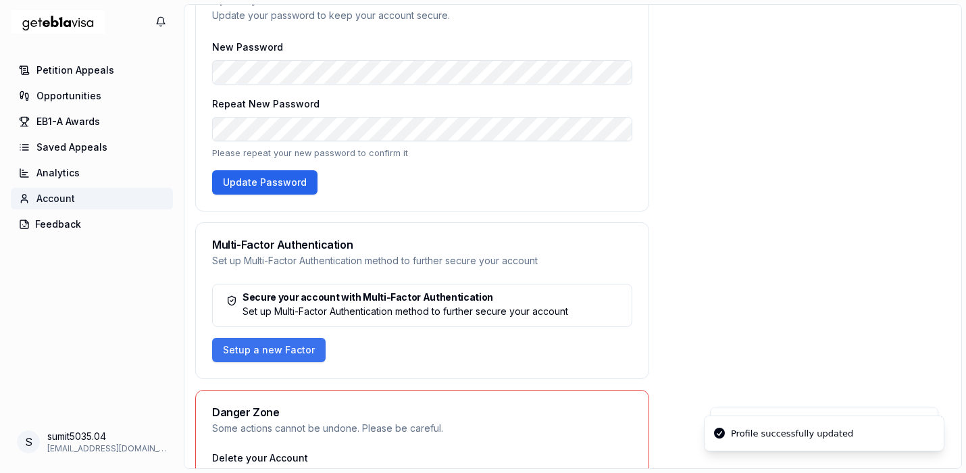
click at [262, 352] on button "Setup a new Factor" at bounding box center [268, 350] width 113 height 24
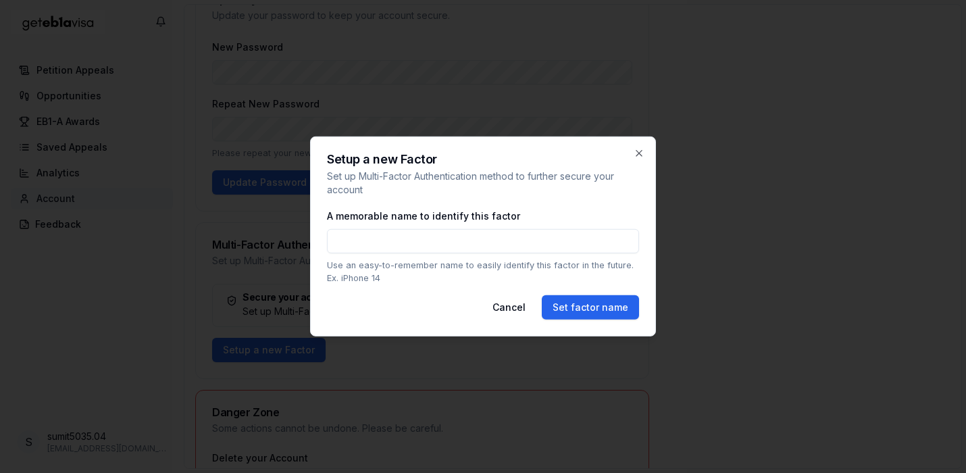
click at [385, 236] on input "A memorable name to identify this factor" at bounding box center [483, 241] width 312 height 24
click at [519, 310] on button "Cancel" at bounding box center [508, 307] width 55 height 24
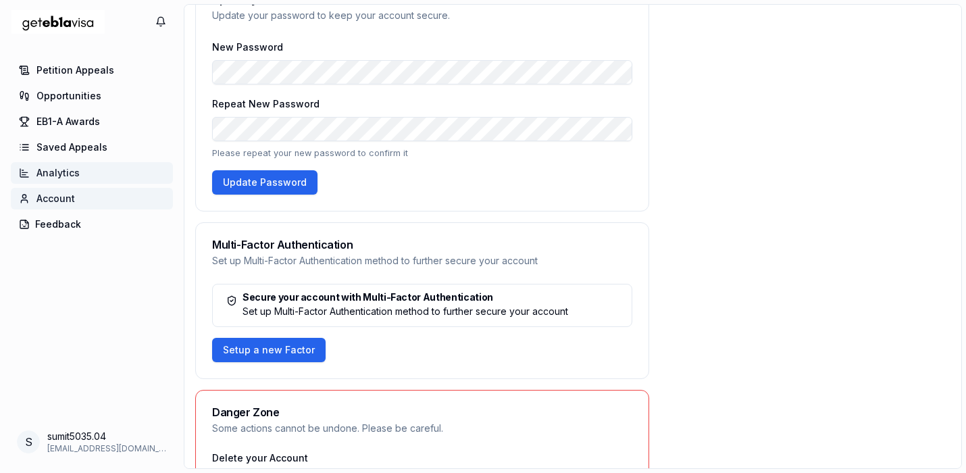
click at [62, 169] on span "Analytics" at bounding box center [57, 173] width 43 height 14
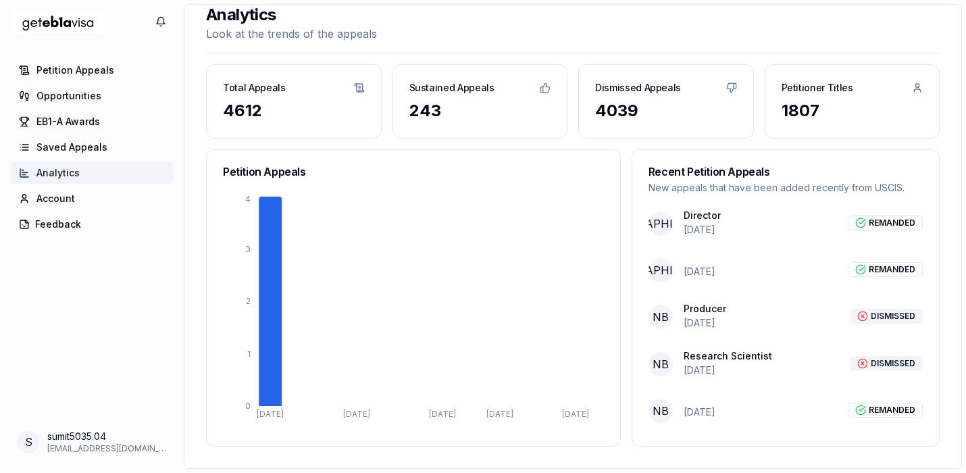
scroll to position [7, 0]
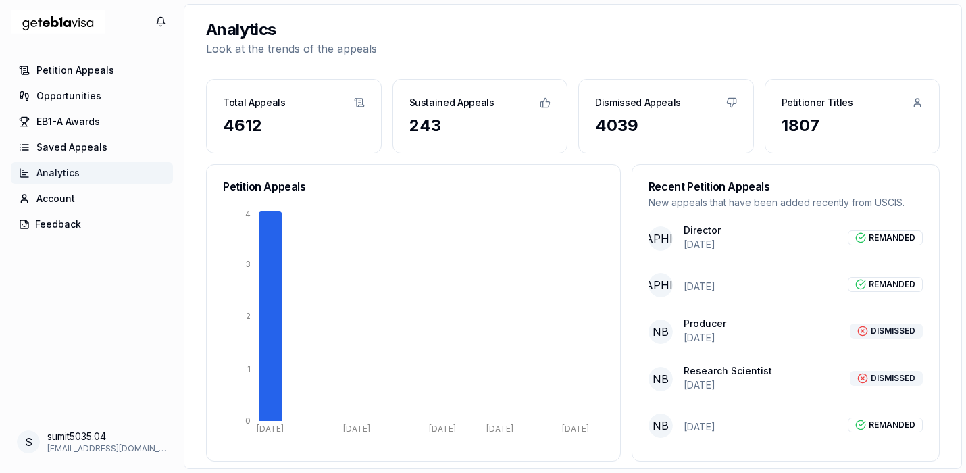
click at [442, 103] on h3 "Sustained Appeals" at bounding box center [451, 103] width 85 height 14
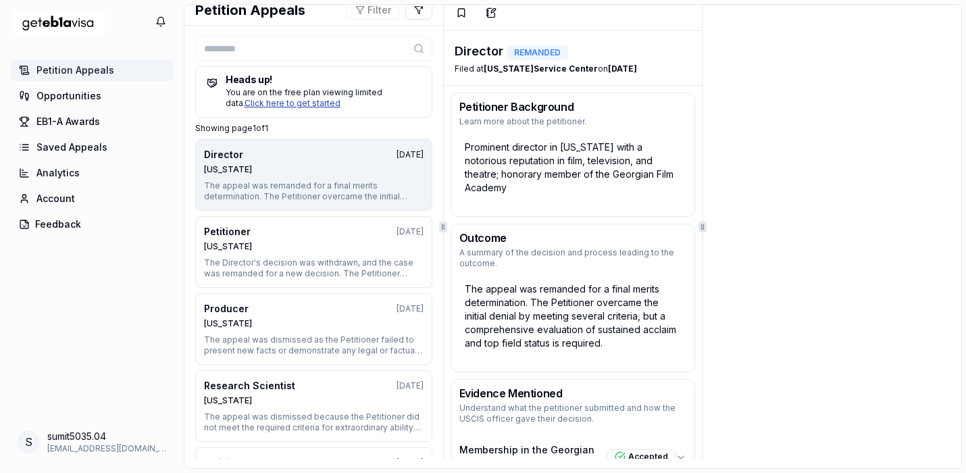
click at [340, 98] on link "Click here to get started" at bounding box center [292, 103] width 96 height 10
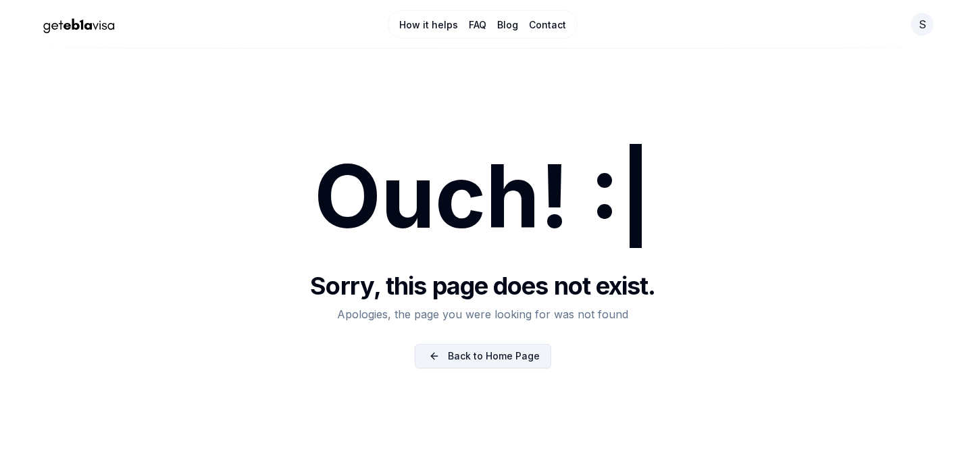
click at [477, 359] on link "Back to Home Page" at bounding box center [483, 356] width 136 height 24
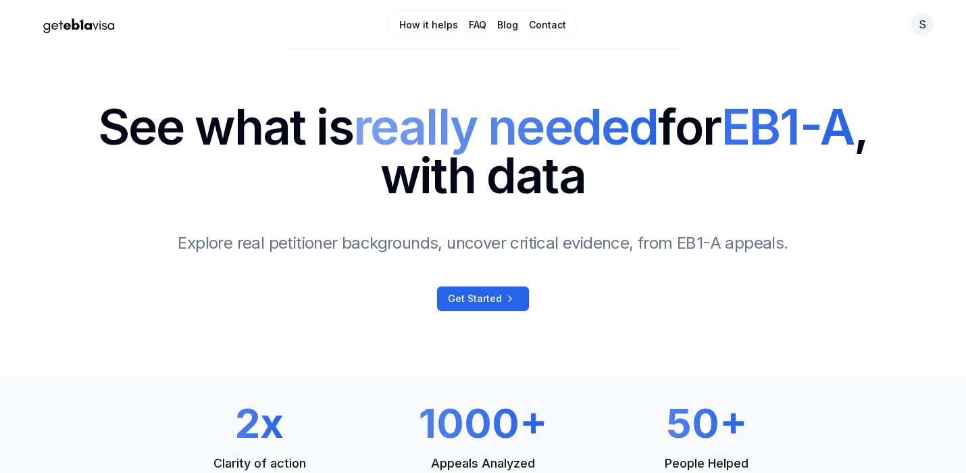
click at [549, 26] on link "Contact" at bounding box center [547, 25] width 37 height 14
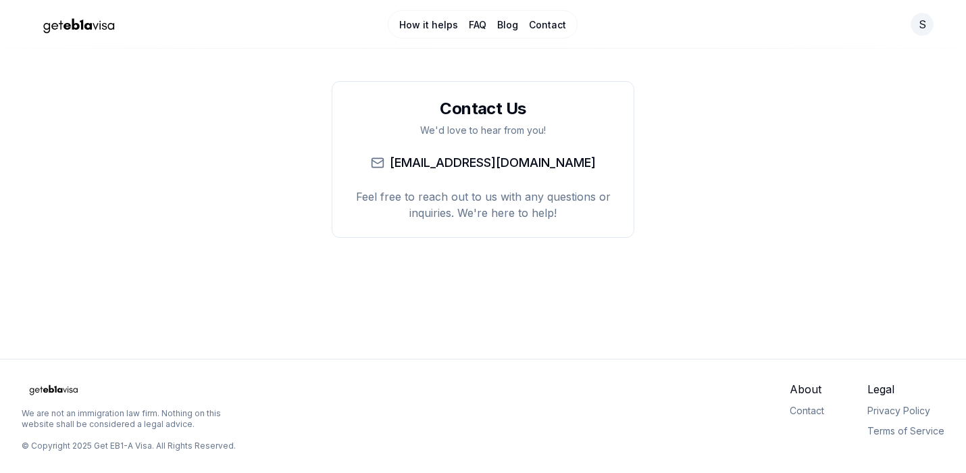
click at [76, 26] on img "Home Page" at bounding box center [79, 25] width 95 height 24
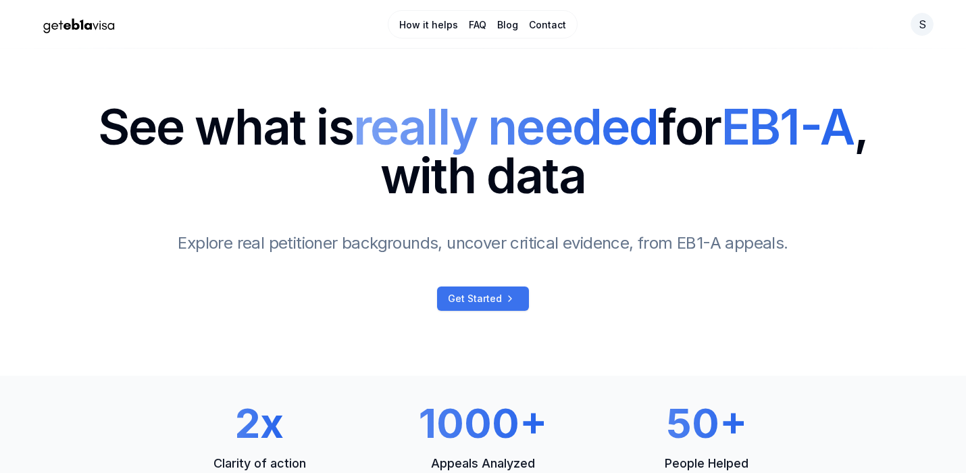
click at [481, 297] on span "Get Started" at bounding box center [475, 299] width 54 height 14
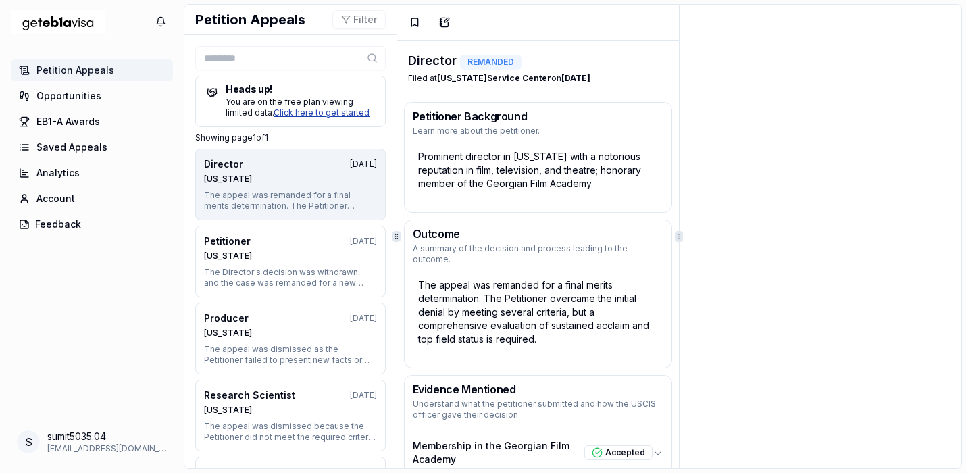
click at [330, 113] on link "Click here to get started" at bounding box center [321, 112] width 96 height 10
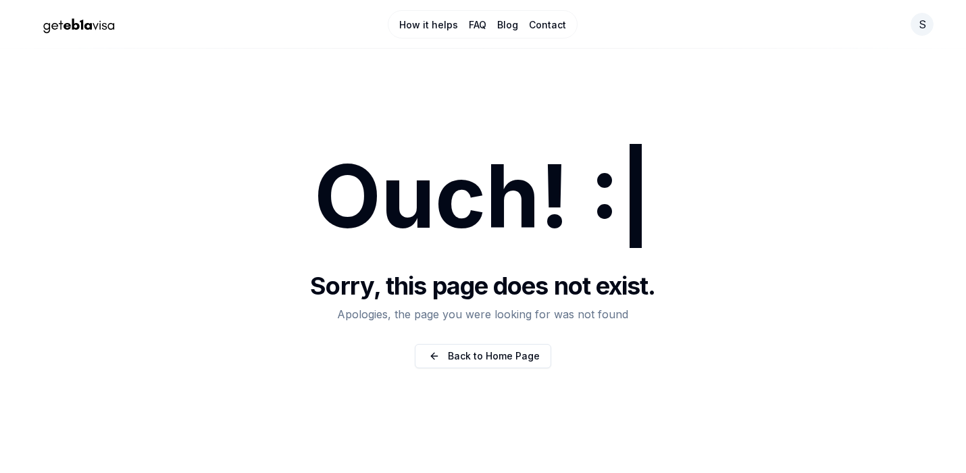
click at [547, 22] on link "Contact" at bounding box center [547, 25] width 37 height 14
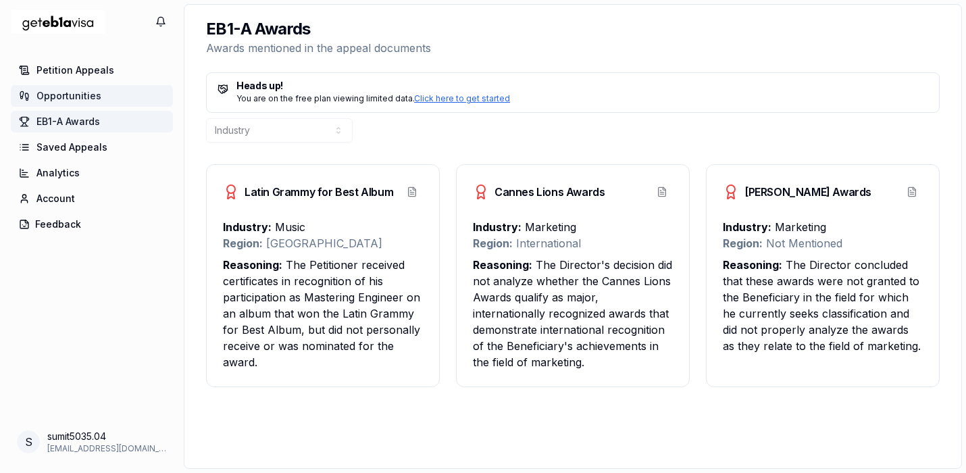
click at [70, 85] on link "Opportunities" at bounding box center [92, 96] width 162 height 22
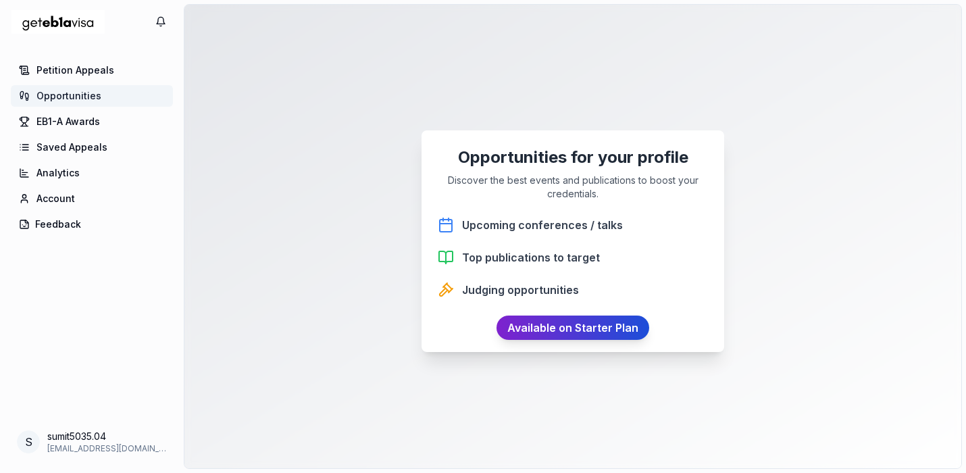
click at [562, 327] on link "Available on Starter Plan" at bounding box center [572, 327] width 153 height 24
